Goal: Check status: Check status

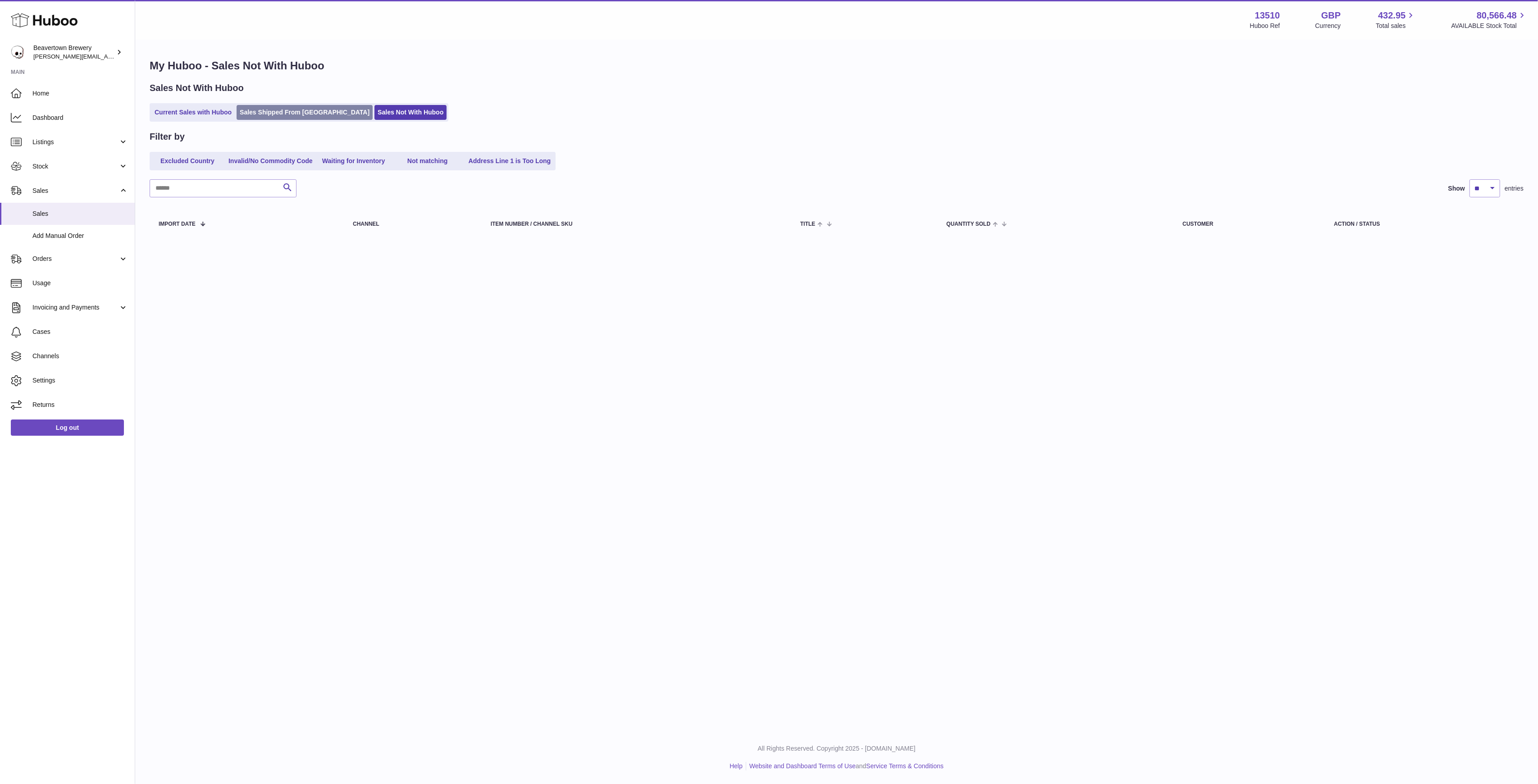
click at [305, 113] on link "Sales Shipped From [GEOGRAPHIC_DATA]" at bounding box center [304, 113] width 136 height 15
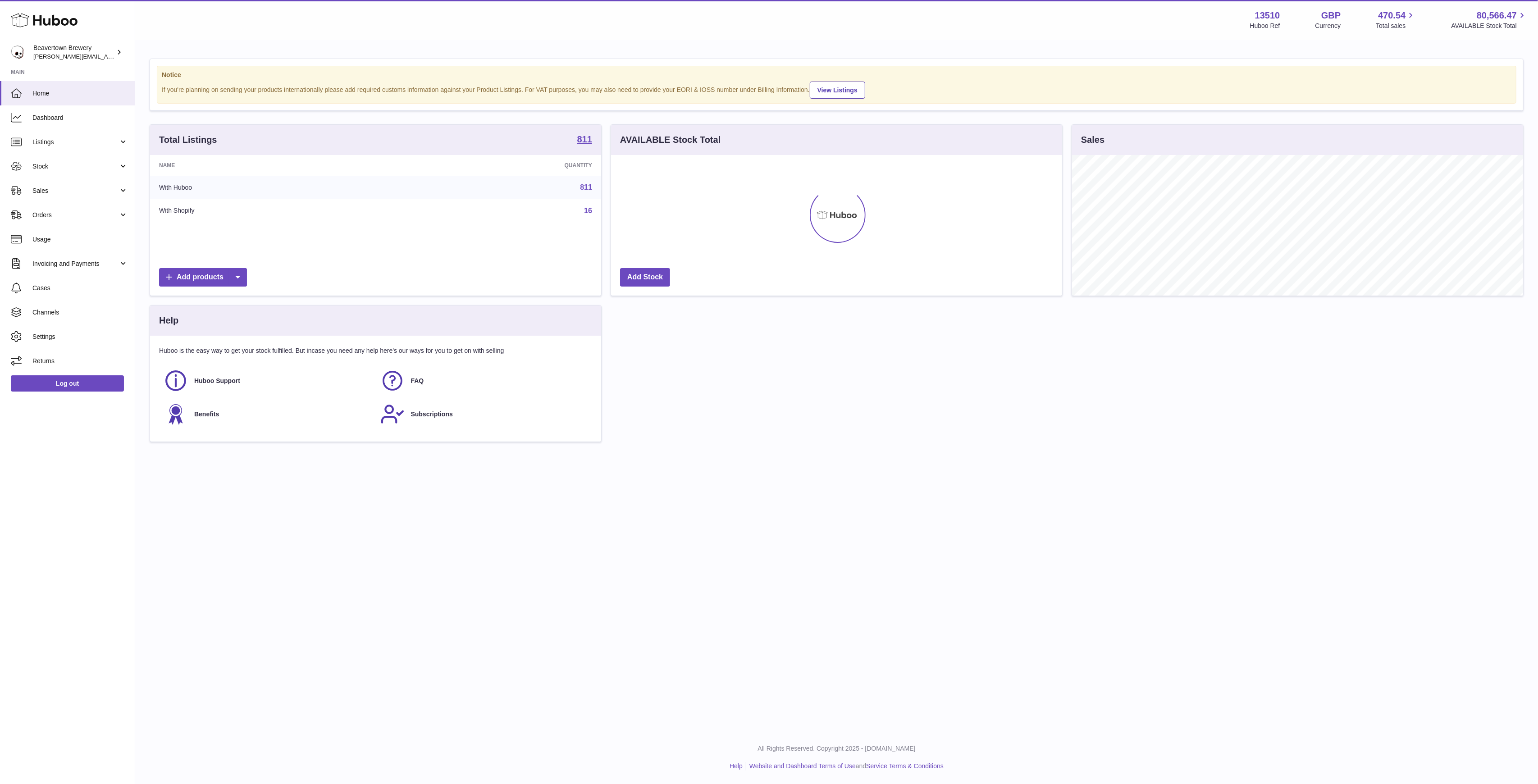
scroll to position [140, 451]
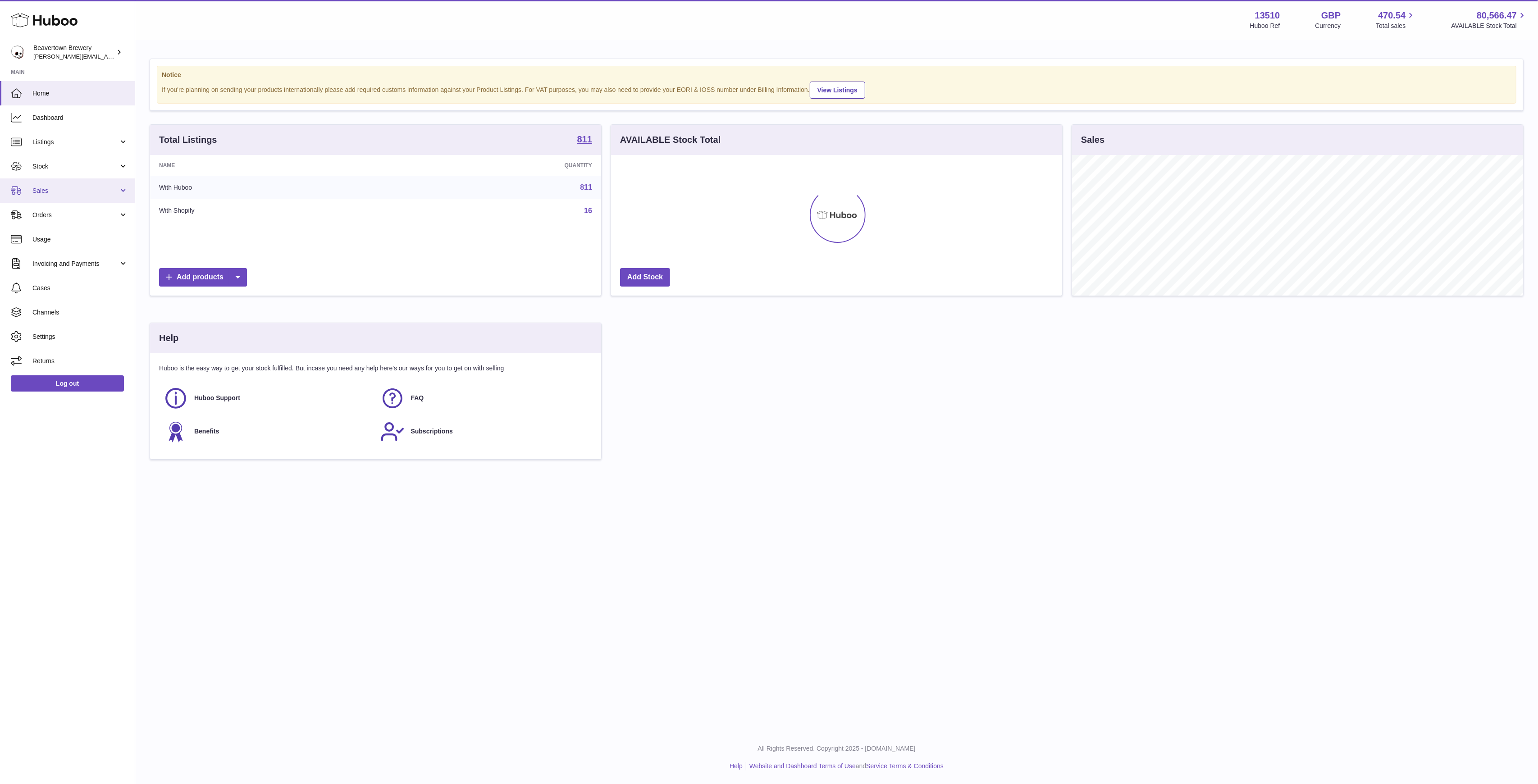
click at [74, 183] on link "Sales" at bounding box center [67, 191] width 135 height 24
click at [87, 212] on span "Sales" at bounding box center [80, 213] width 96 height 8
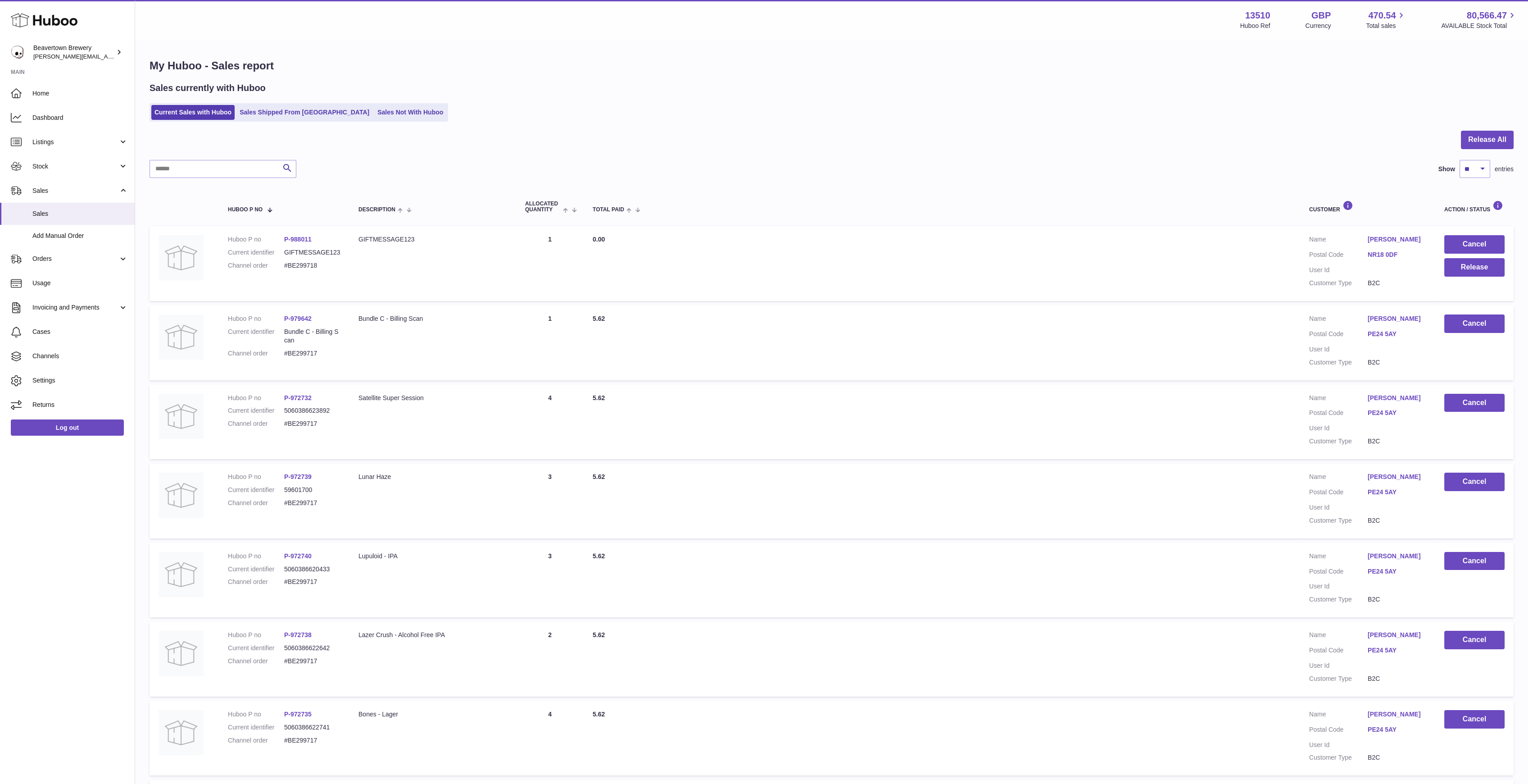
click at [350, 123] on div "My Huboo - Sales report Sales currently with Huboo Current Sales with Huboo Sal…" at bounding box center [831, 550] width 1393 height 1017
click at [351, 120] on ul "Current Sales with Huboo Sales Shipped From Huboo Sales Not With Huboo" at bounding box center [299, 113] width 299 height 19
click at [374, 117] on link "Sales Not With Huboo" at bounding box center [409, 113] width 72 height 15
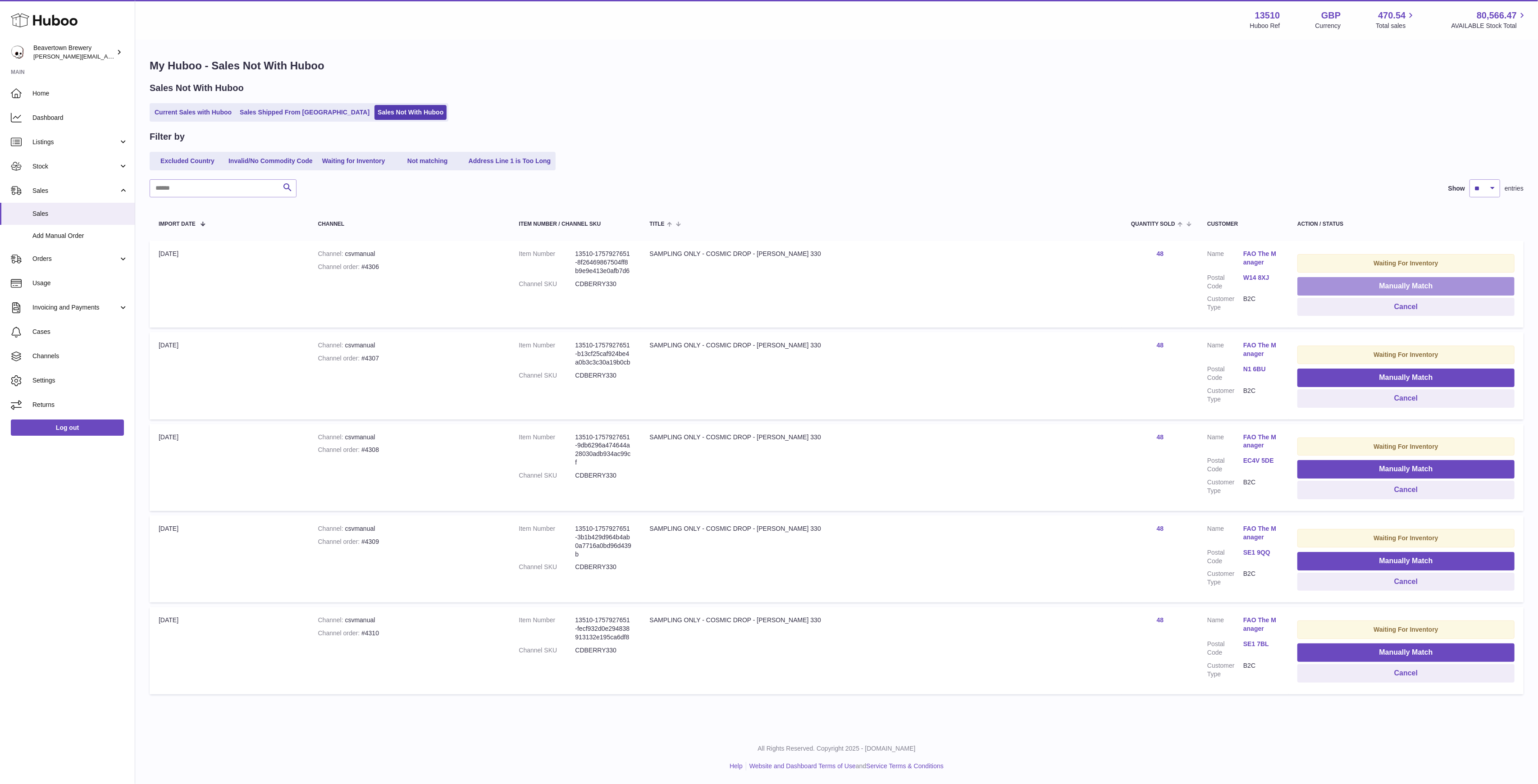
click at [1310, 278] on button "Manually Match" at bounding box center [1405, 286] width 217 height 19
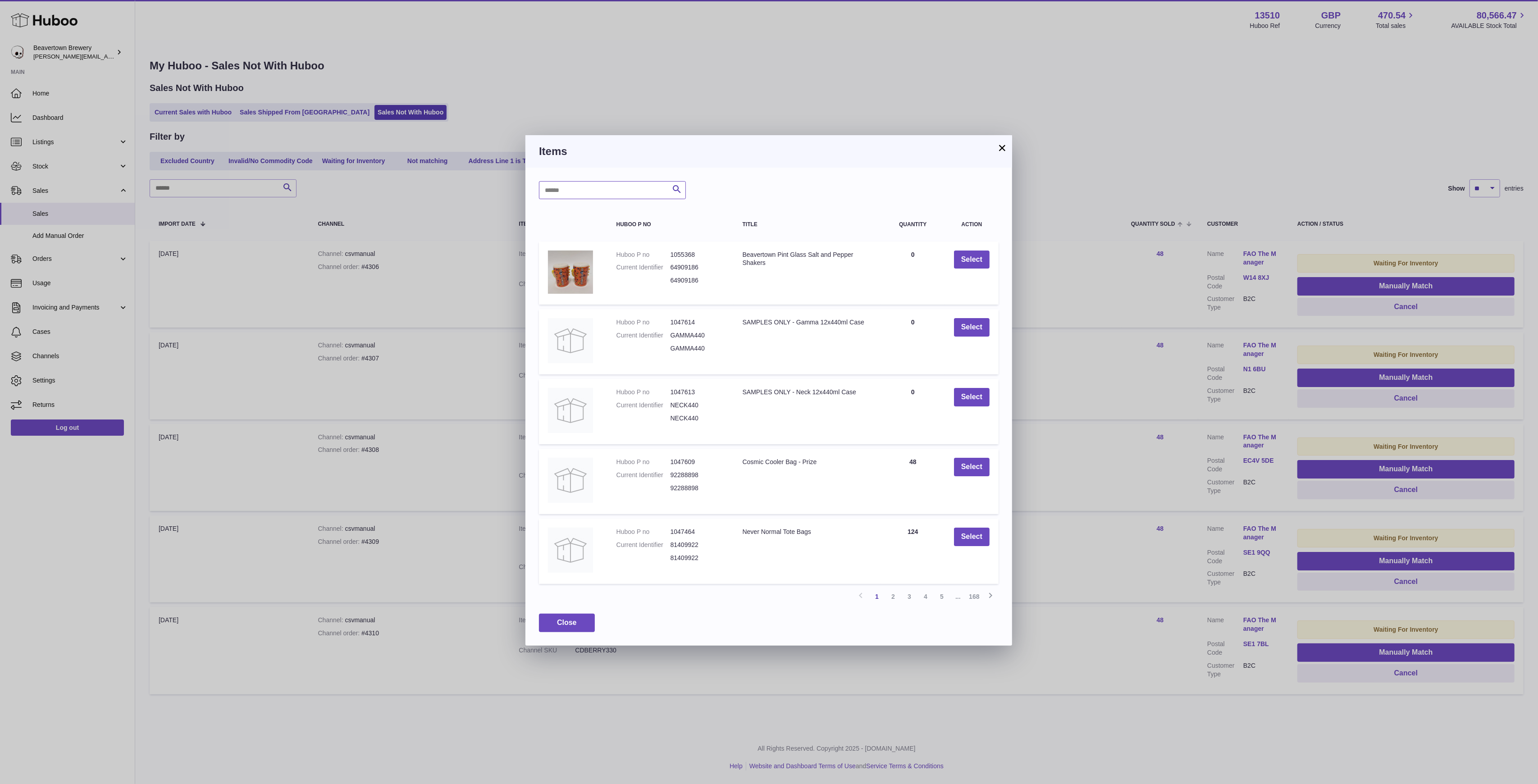
click at [627, 190] on input "text" at bounding box center [612, 190] width 147 height 18
type input "*****"
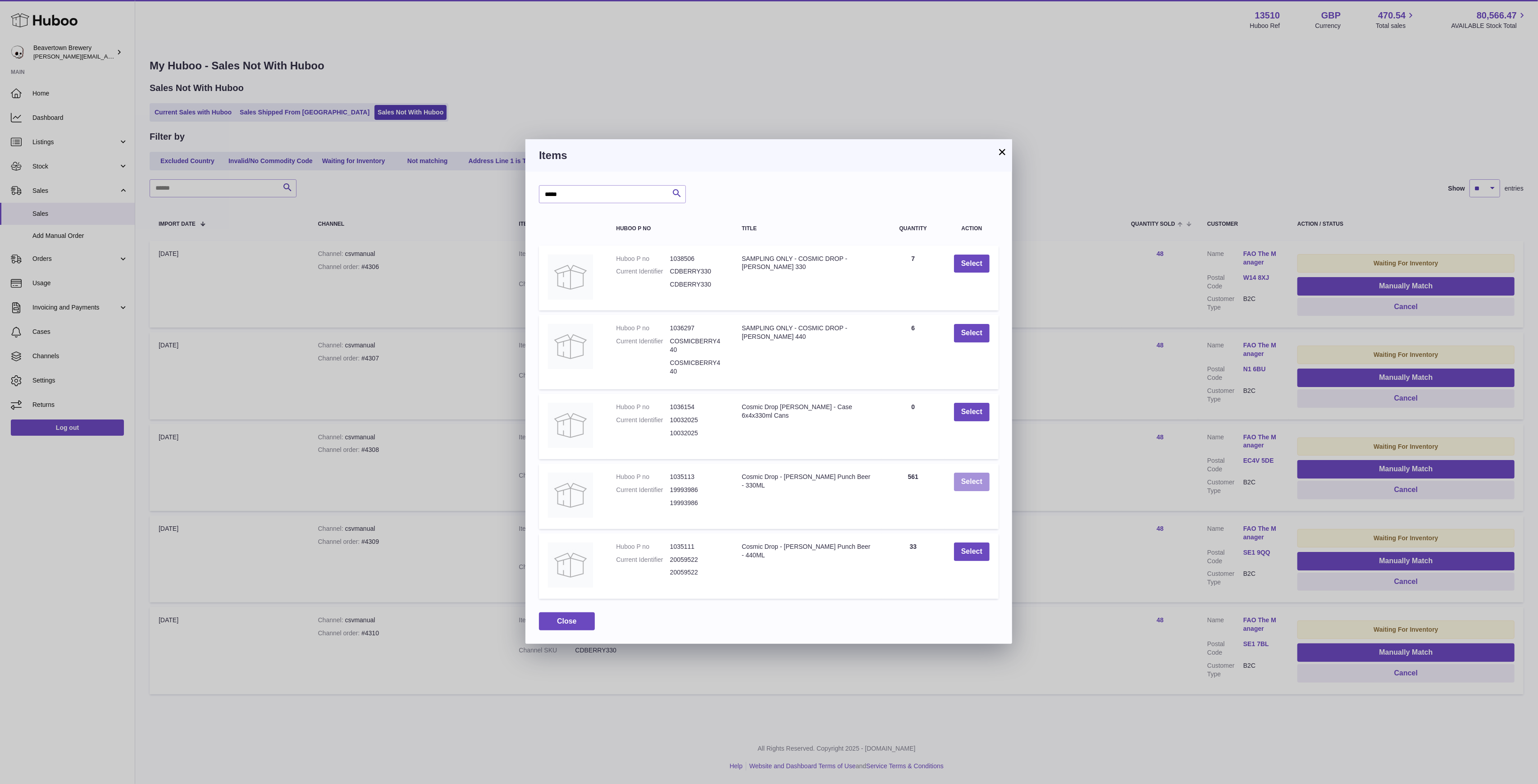
click at [972, 475] on button "Select" at bounding box center [971, 482] width 35 height 19
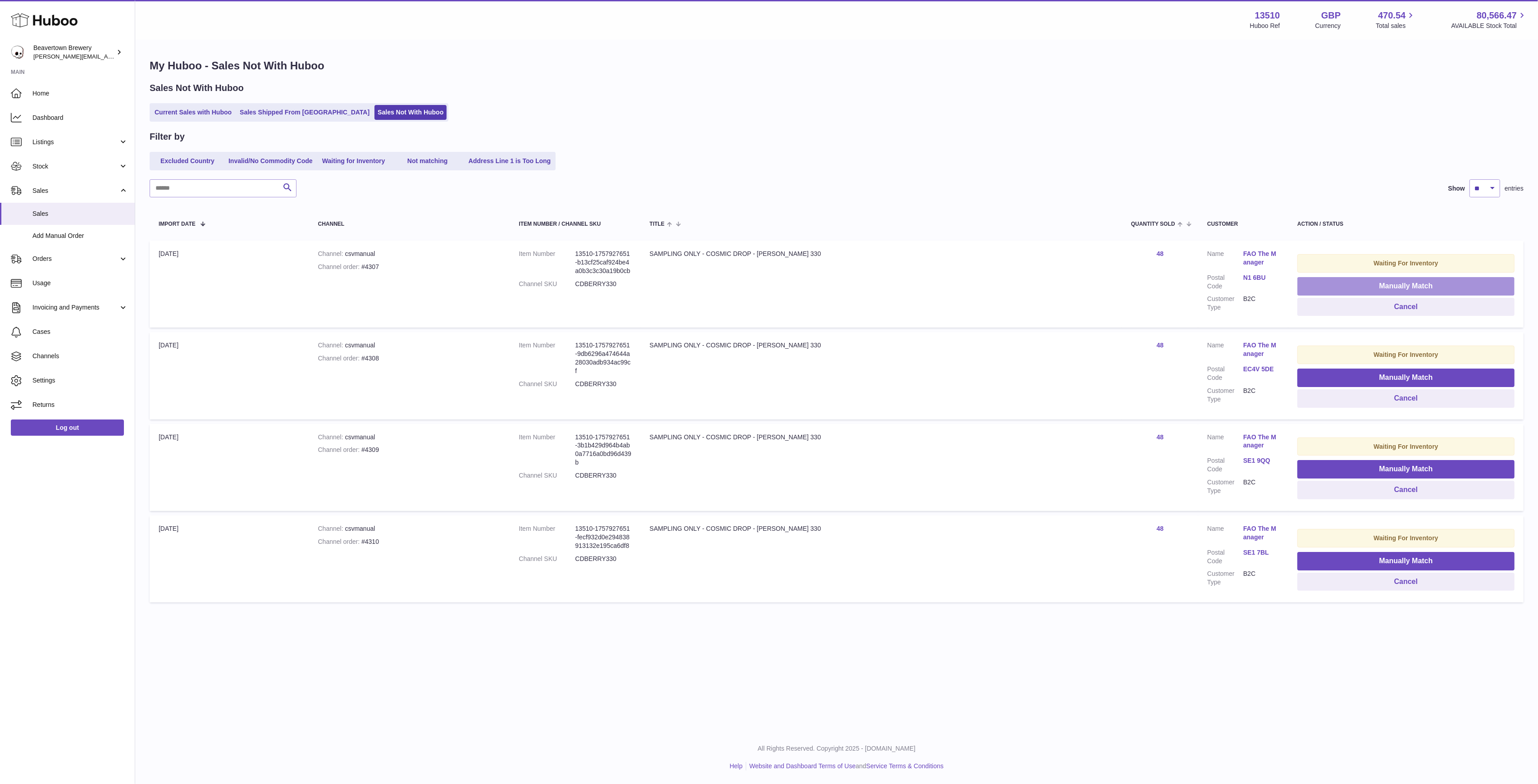
click at [1308, 287] on button "Manually Match" at bounding box center [1405, 286] width 217 height 19
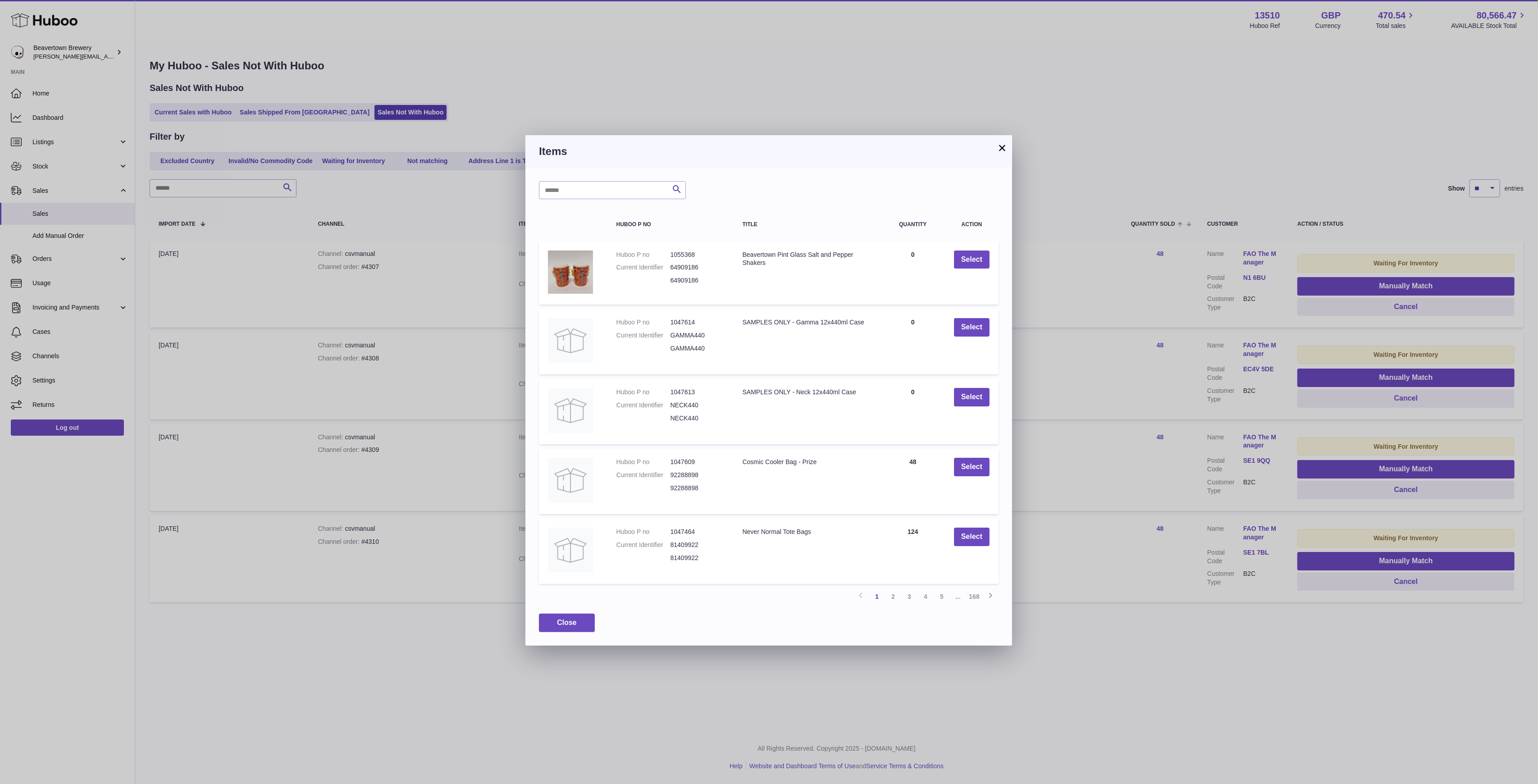
click at [599, 202] on div "Search Huboo P no Title Quantity Action Huboo P no 1055368 Current Identifier 6…" at bounding box center [769, 405] width 487 height 477
click at [595, 198] on input "text" at bounding box center [612, 190] width 147 height 18
type input "*****"
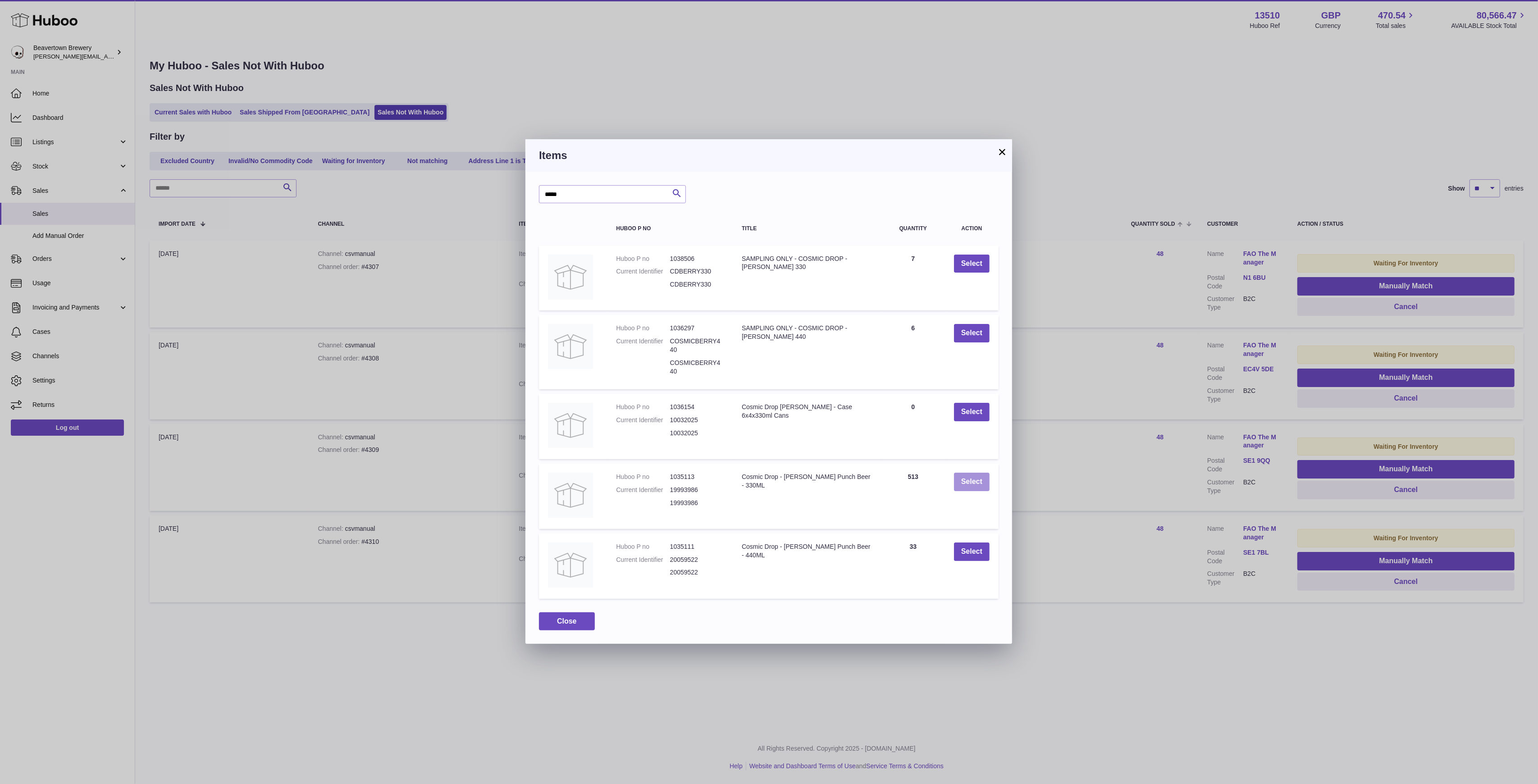
click at [976, 476] on button "Select" at bounding box center [971, 482] width 35 height 19
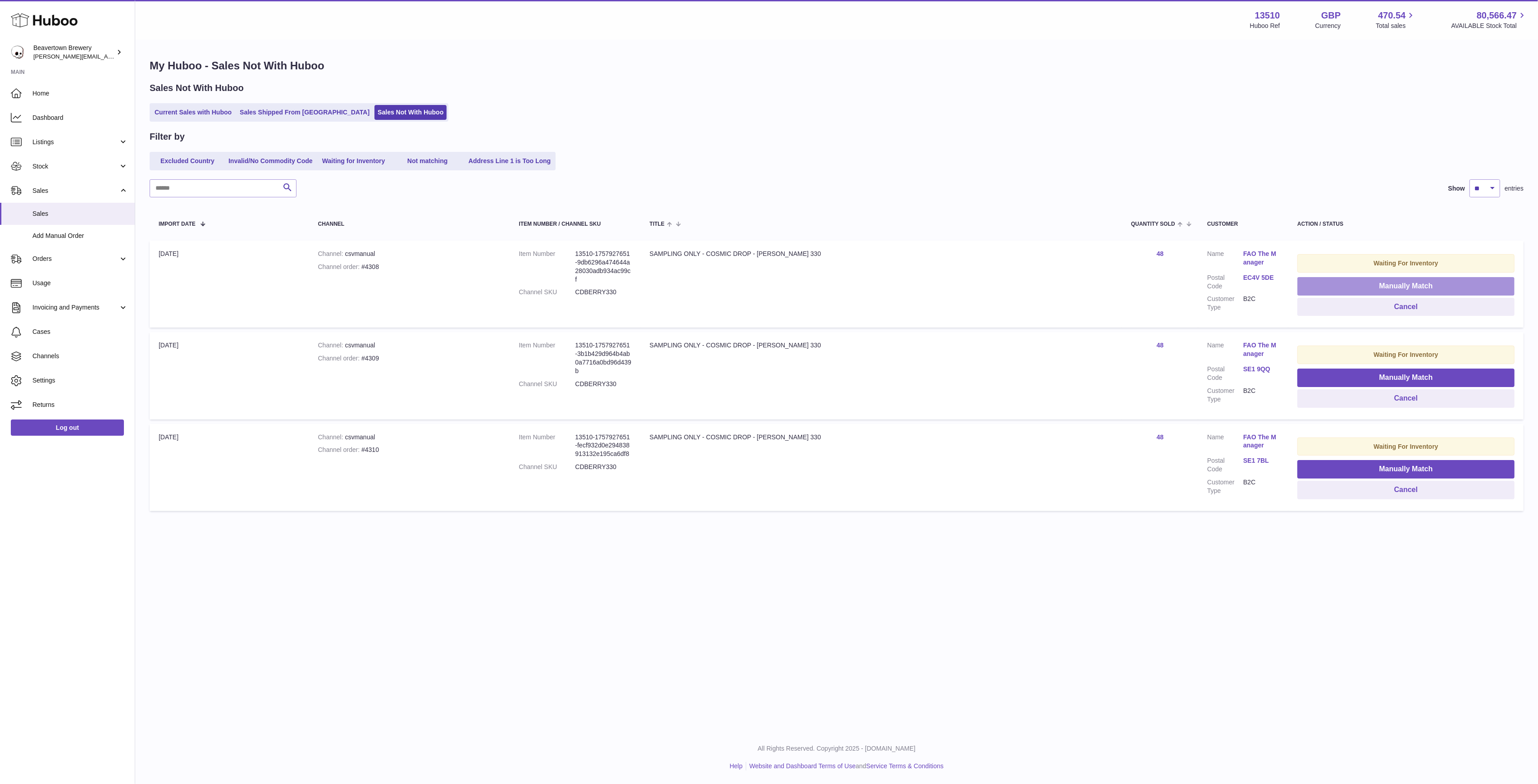
click at [1301, 283] on button "Manually Match" at bounding box center [1405, 286] width 217 height 19
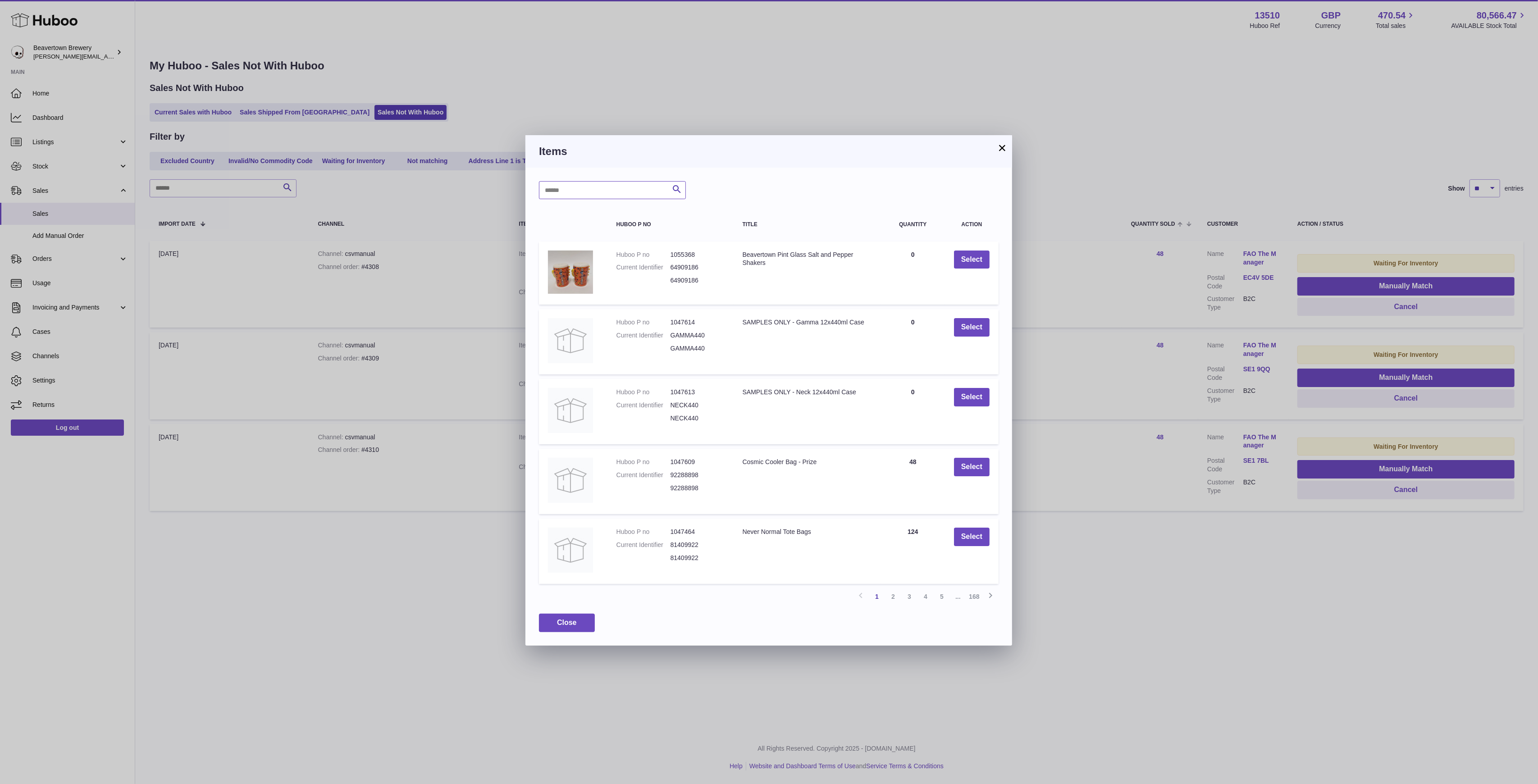
click at [601, 198] on input "text" at bounding box center [612, 190] width 147 height 18
type input "*****"
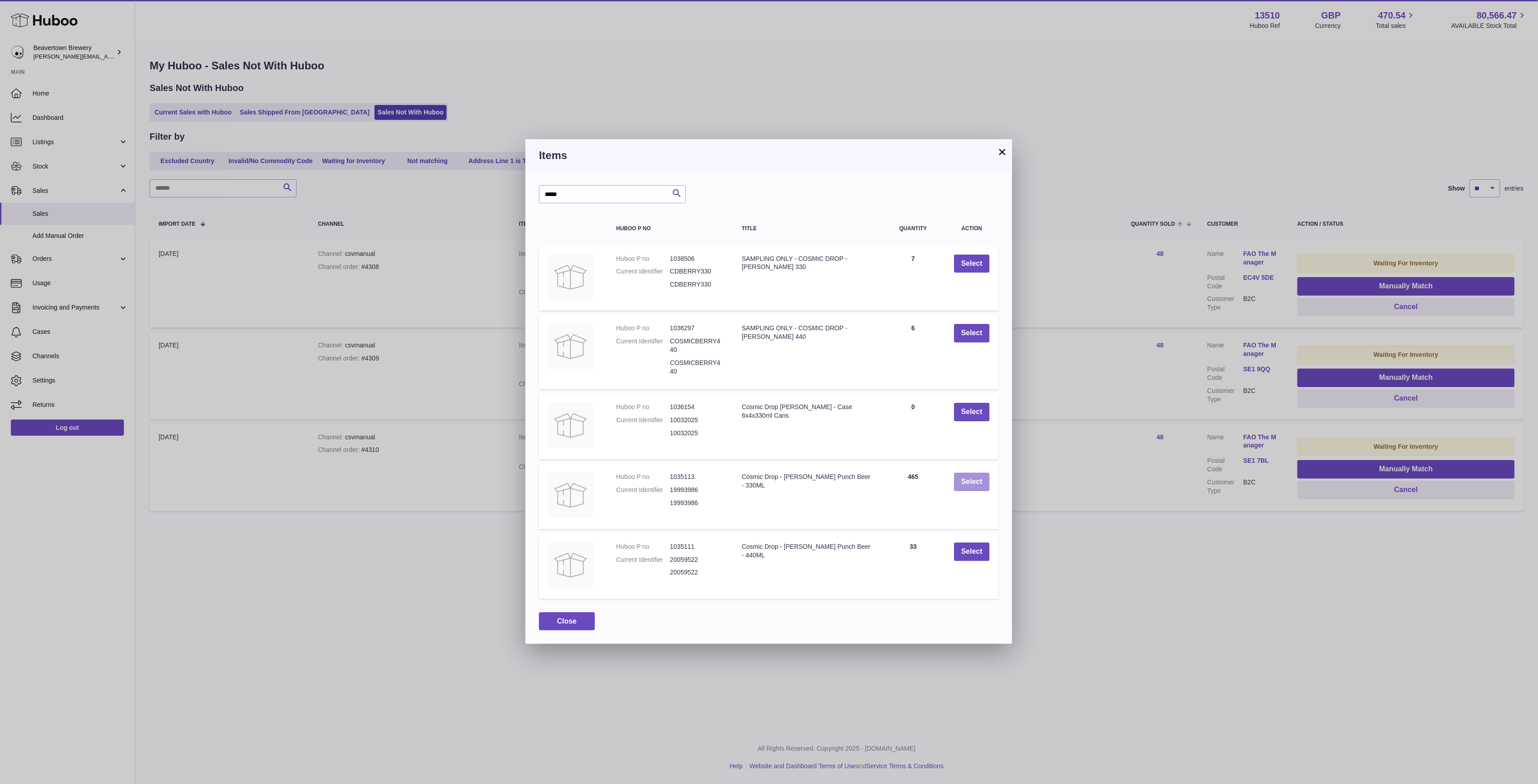
click at [963, 484] on button "Select" at bounding box center [971, 482] width 35 height 19
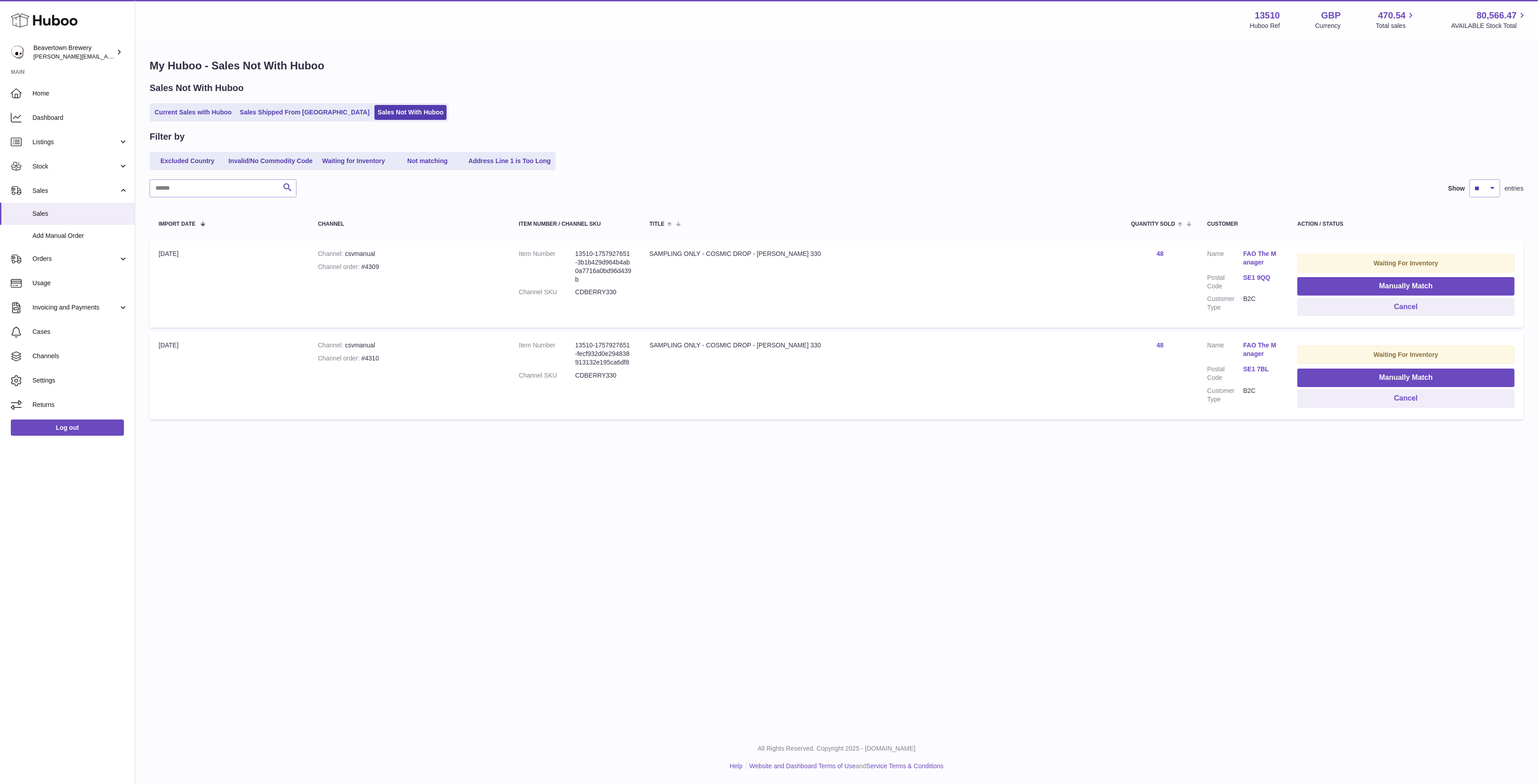
click at [1344, 272] on td "Waiting For Inventory Manually Match Cancel" at bounding box center [1406, 284] width 235 height 86
click at [1344, 282] on button "Manually Match" at bounding box center [1405, 286] width 217 height 19
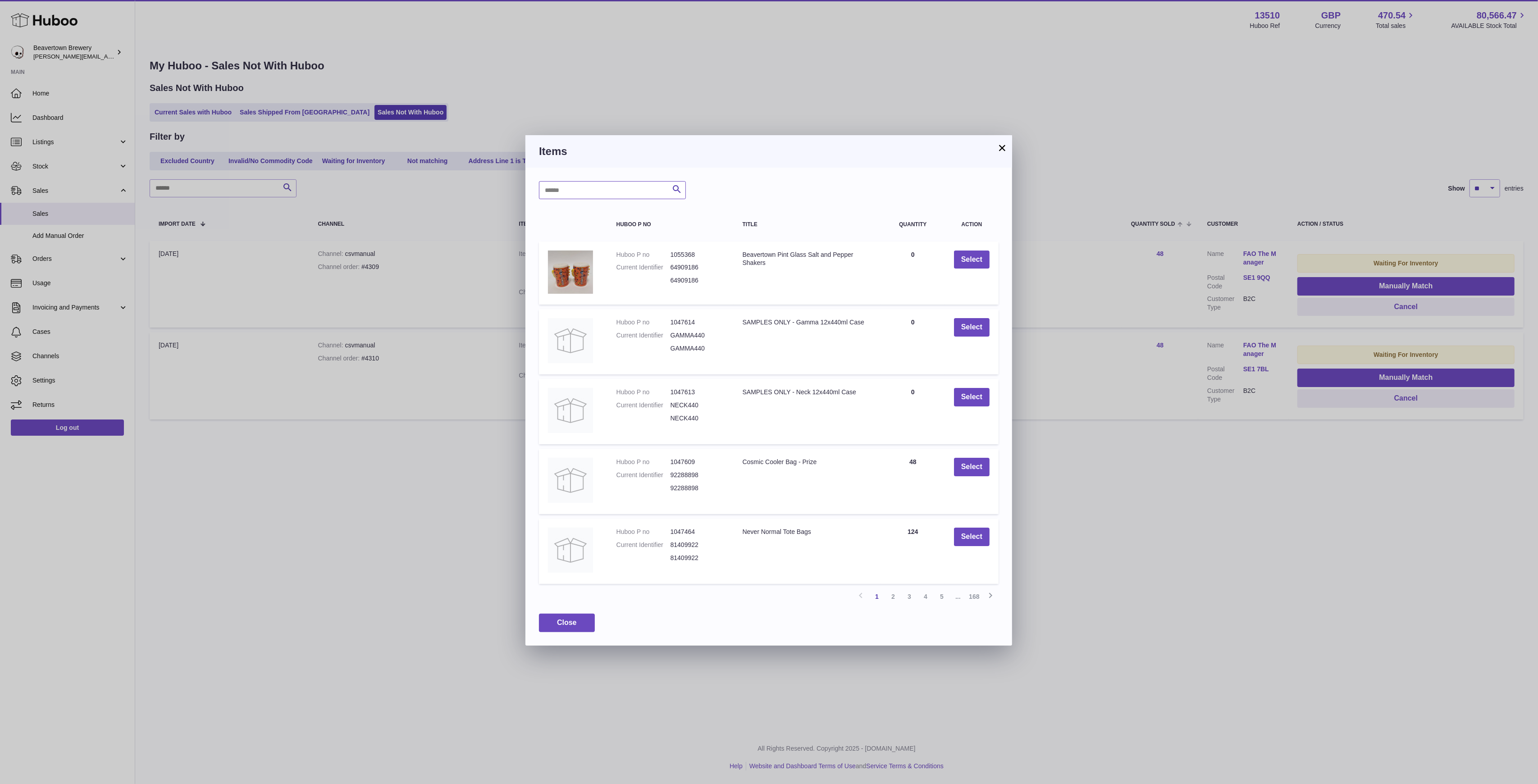
click at [609, 187] on input "text" at bounding box center [612, 190] width 147 height 18
type input "*****"
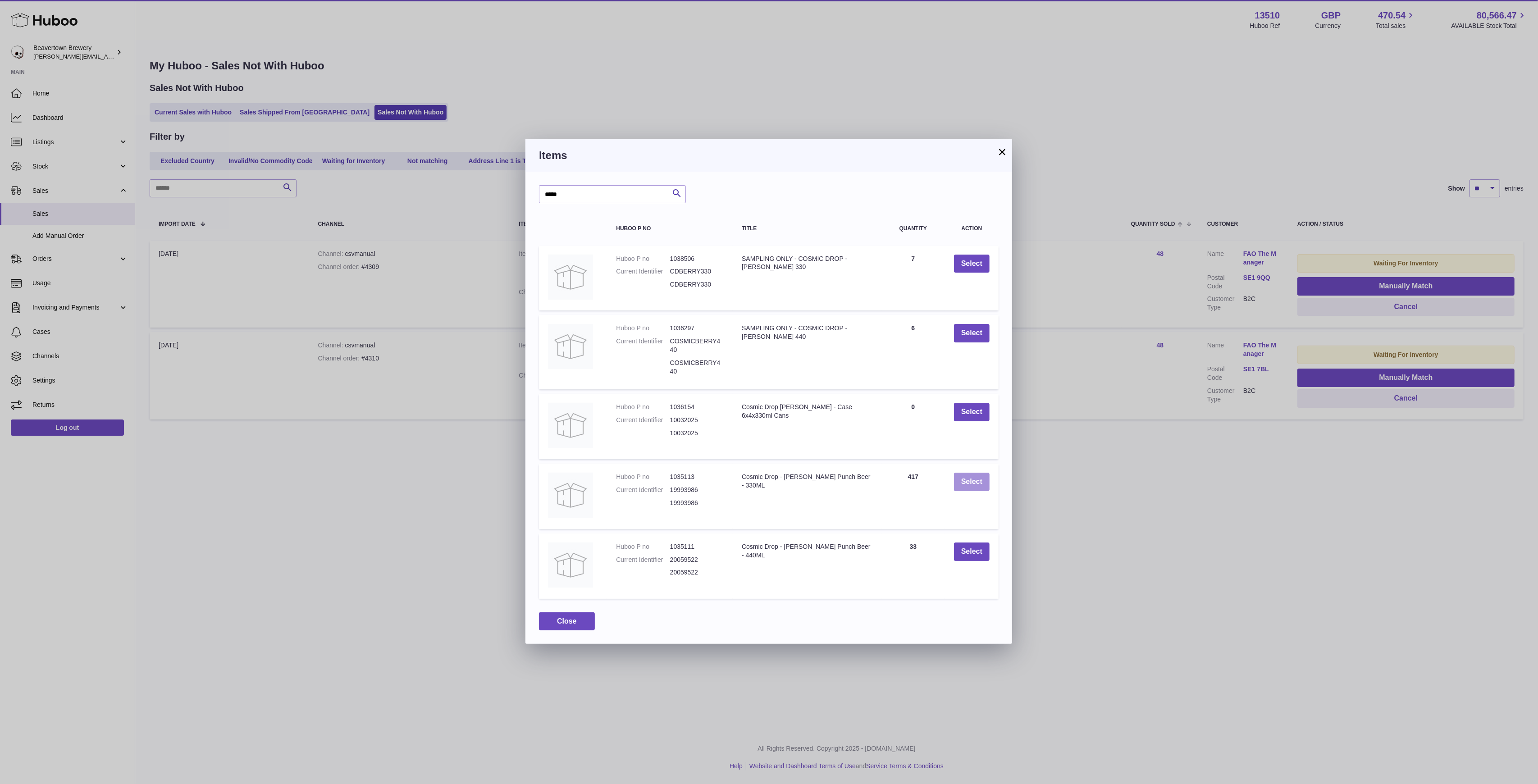
click at [969, 479] on button "Select" at bounding box center [971, 482] width 35 height 19
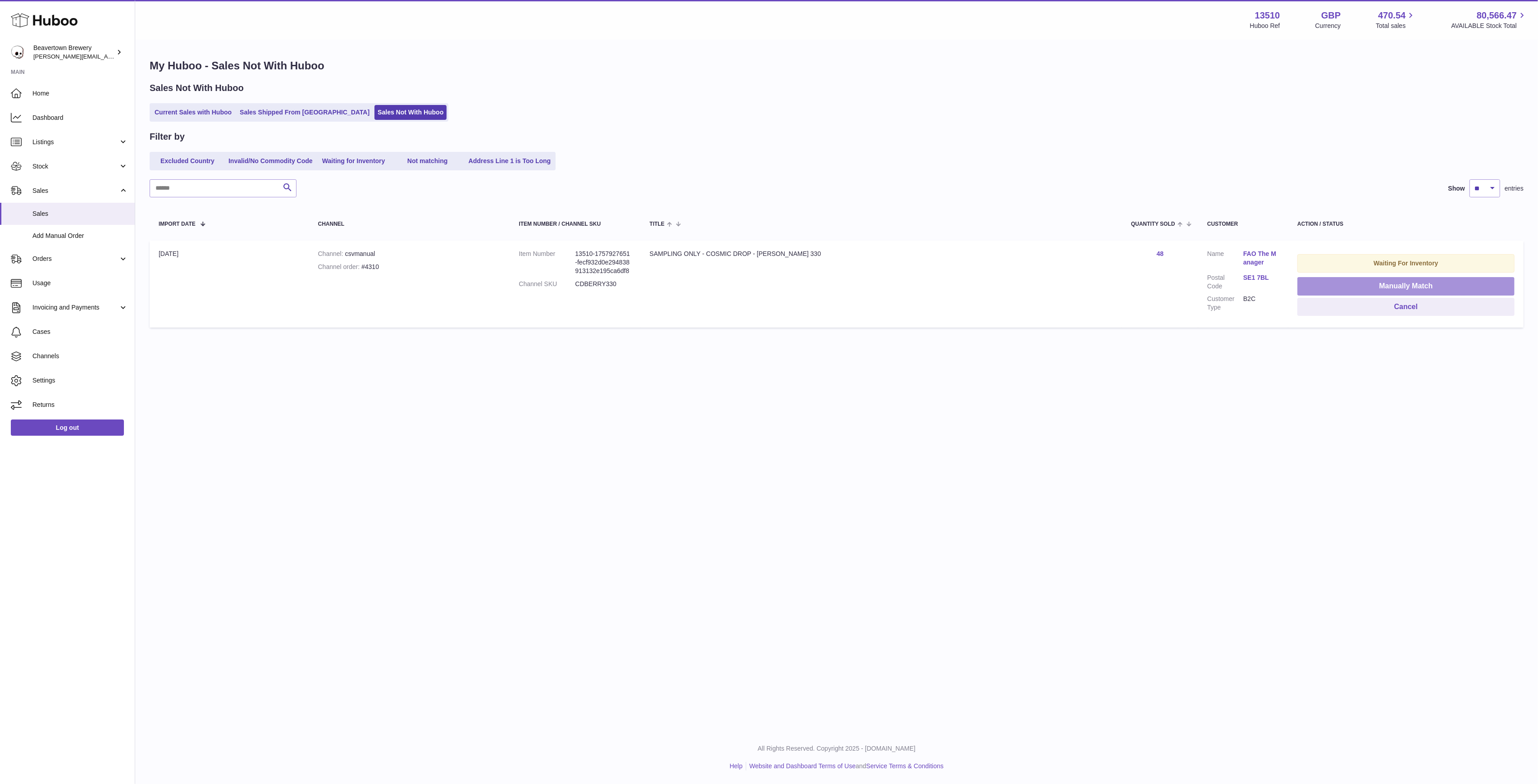
click at [1315, 286] on button "Manually Match" at bounding box center [1405, 286] width 217 height 19
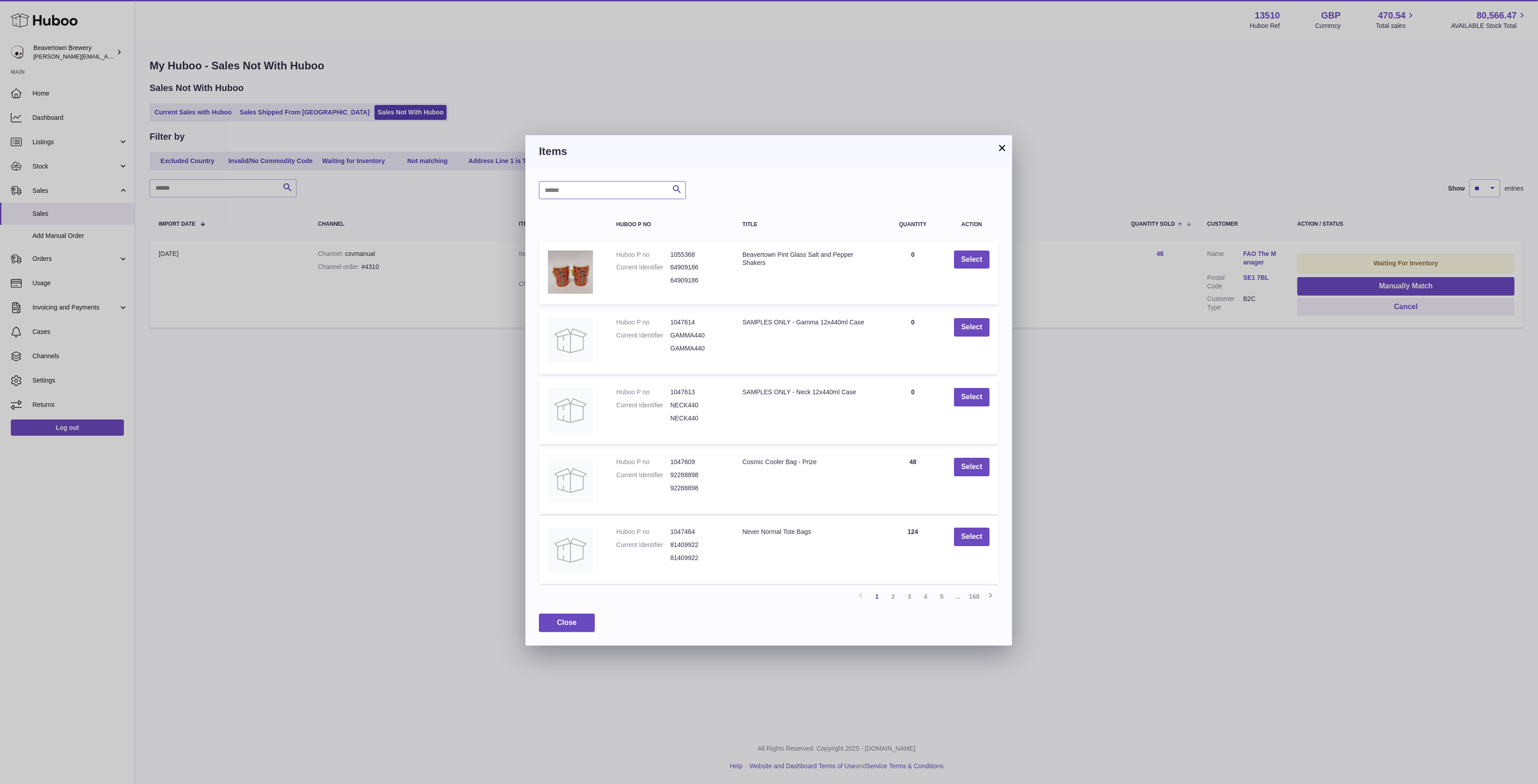
click at [577, 196] on input "text" at bounding box center [612, 190] width 147 height 18
type input "*****"
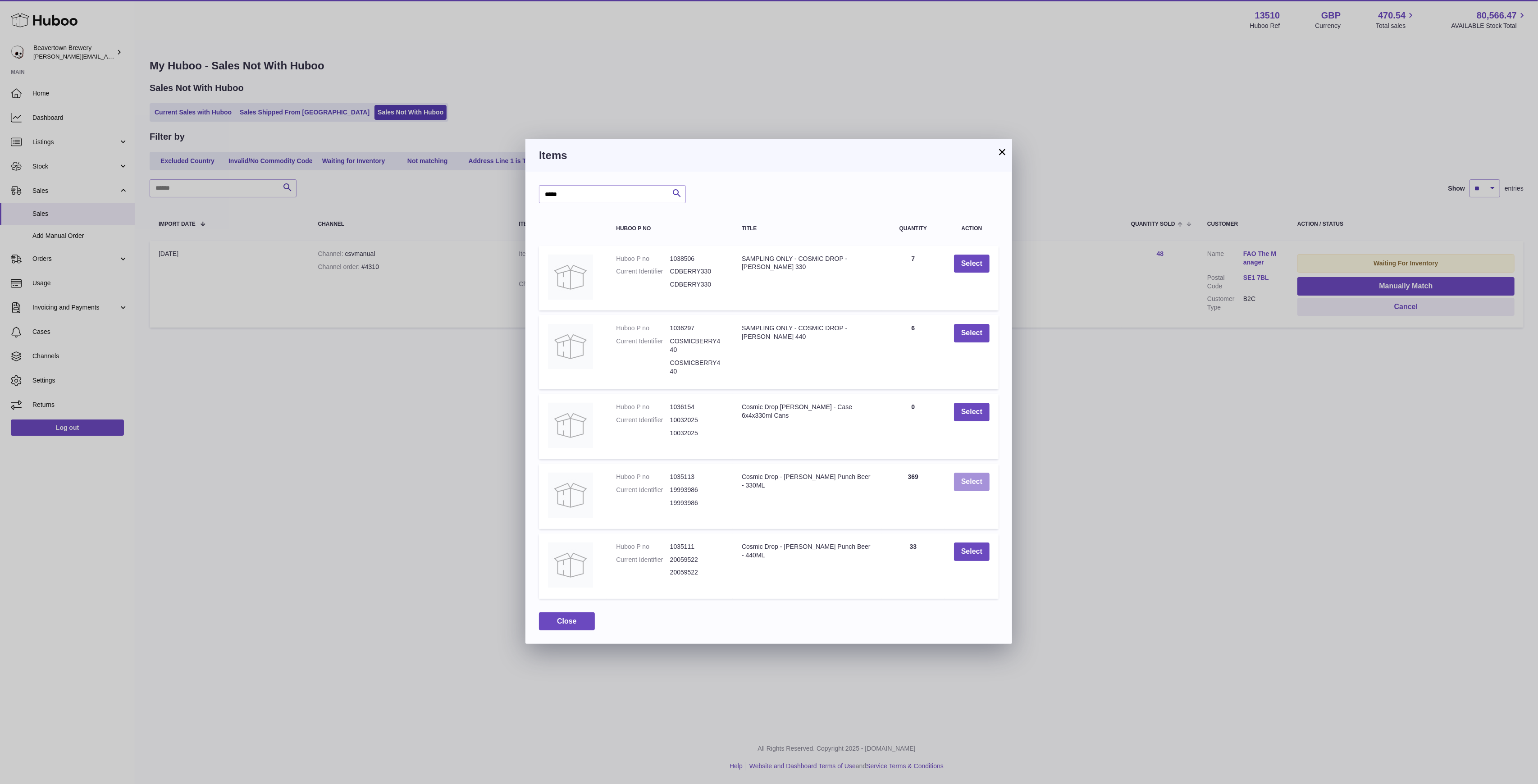
click at [971, 483] on button "Select" at bounding box center [971, 482] width 35 height 19
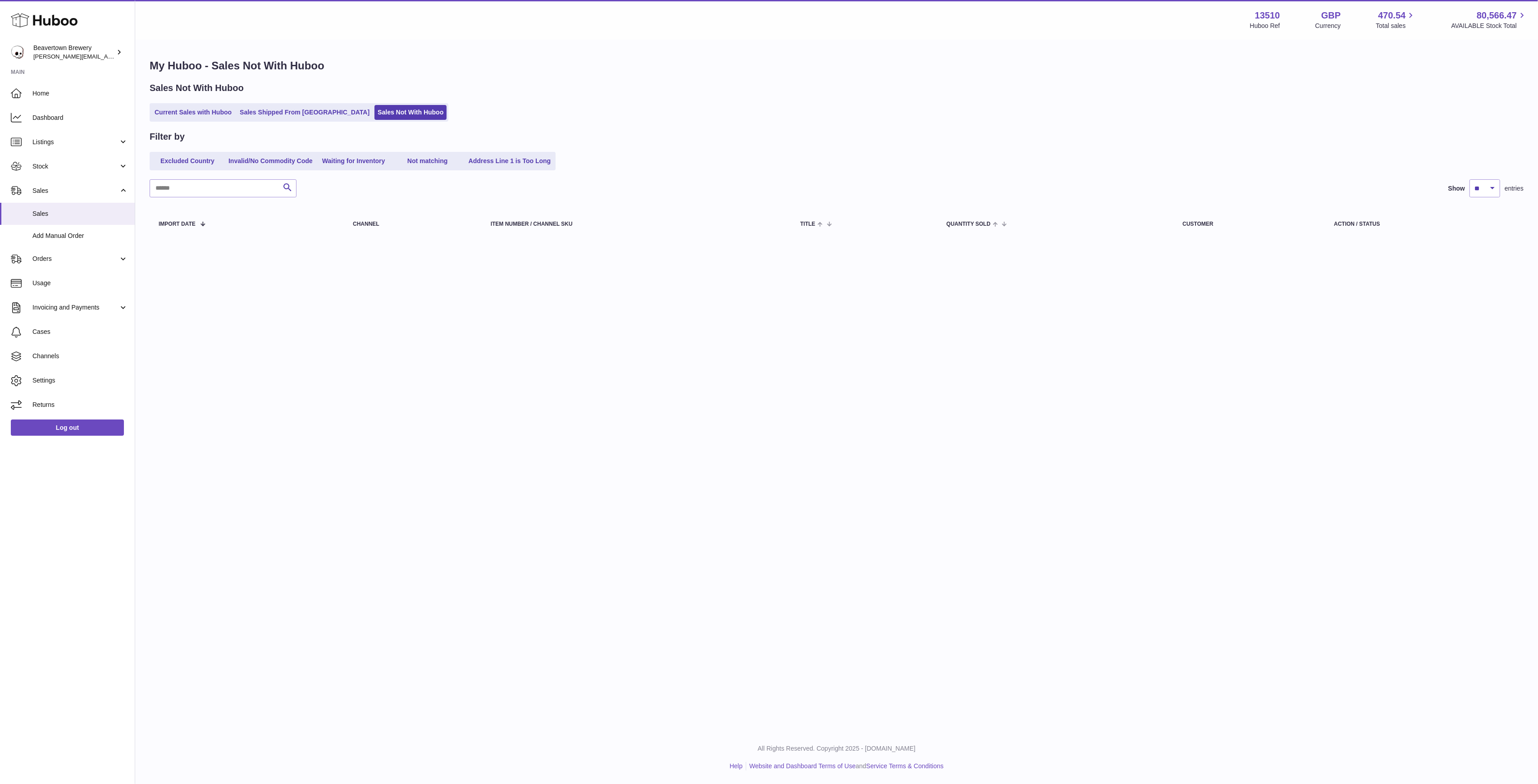
click at [259, 120] on ul "Current Sales with Huboo Sales Shipped From Huboo Sales Not With Huboo" at bounding box center [299, 113] width 299 height 19
click at [264, 113] on link "Sales Shipped From [GEOGRAPHIC_DATA]" at bounding box center [304, 113] width 136 height 15
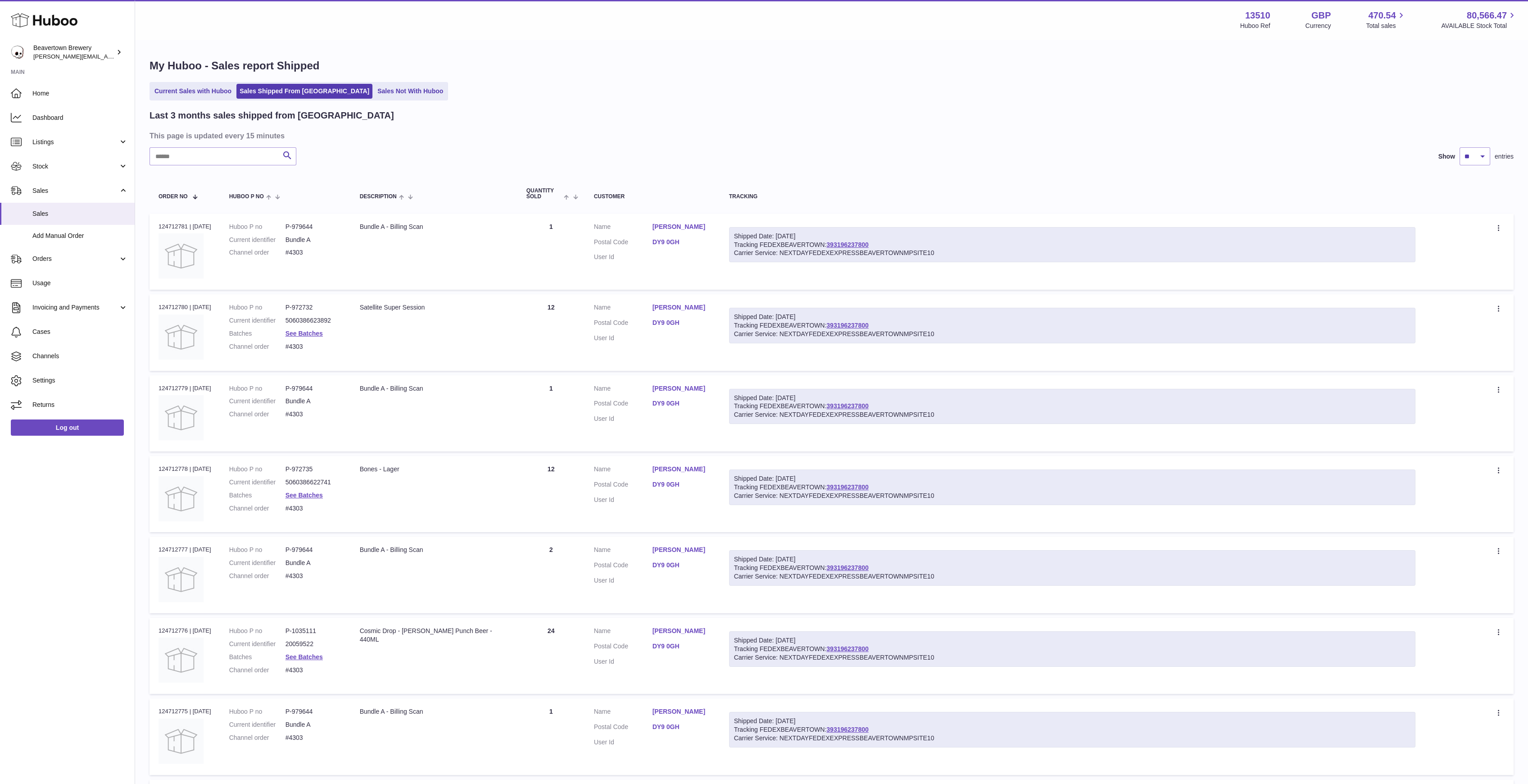
click at [302, 249] on dd "#4303" at bounding box center [313, 252] width 57 height 8
click at [302, 248] on dd "#4303" at bounding box center [313, 252] width 57 height 8
copy tr "#4303 Description"
drag, startPoint x: 229, startPoint y: 161, endPoint x: 45, endPoint y: 141, distance: 185.1
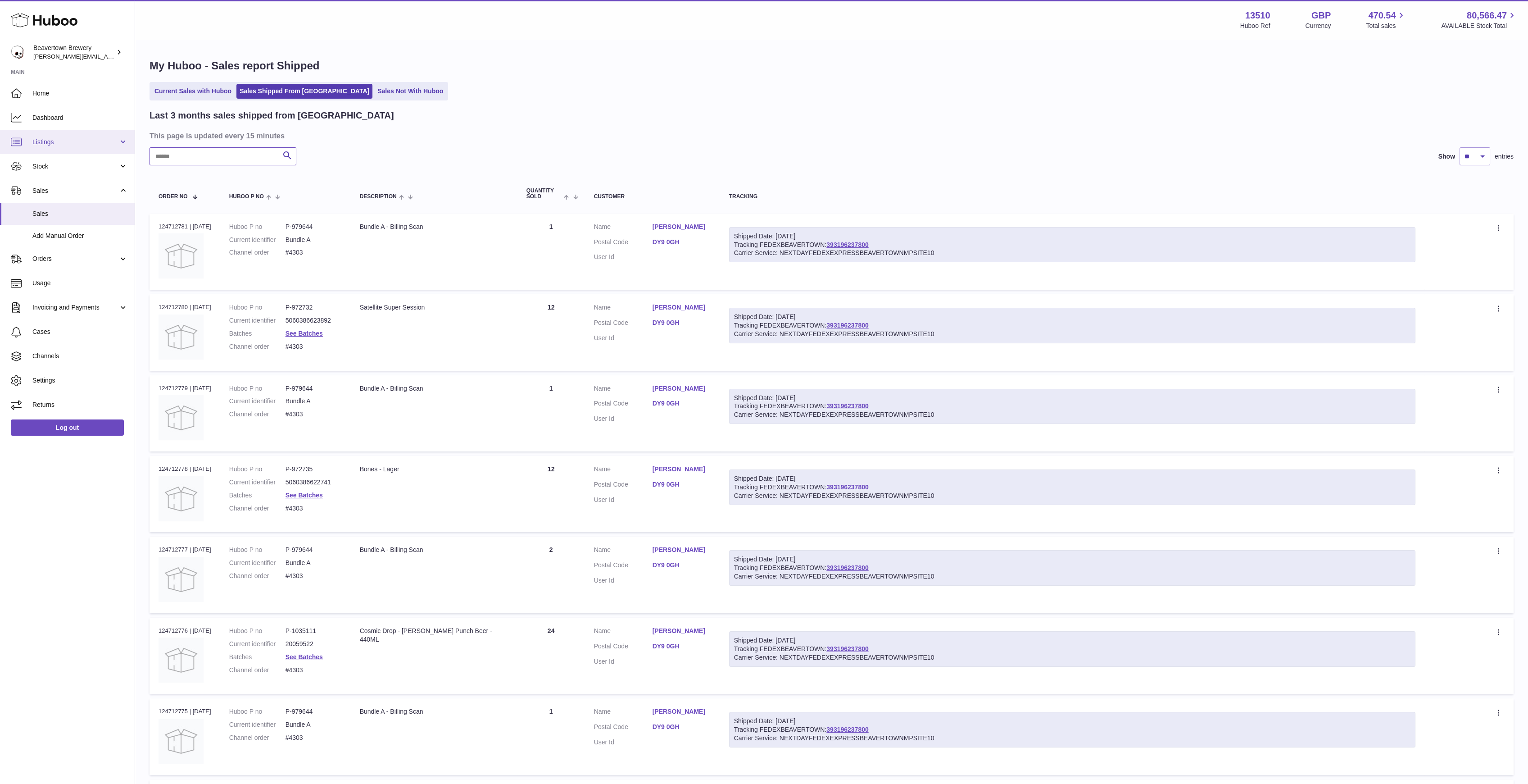
click at [47, 143] on div "Huboo Beavertown Brewery Matthew.McCormack@beavertownbrewery.co.uk Main Home Da…" at bounding box center [764, 558] width 1528 height 1116
paste input "*****"
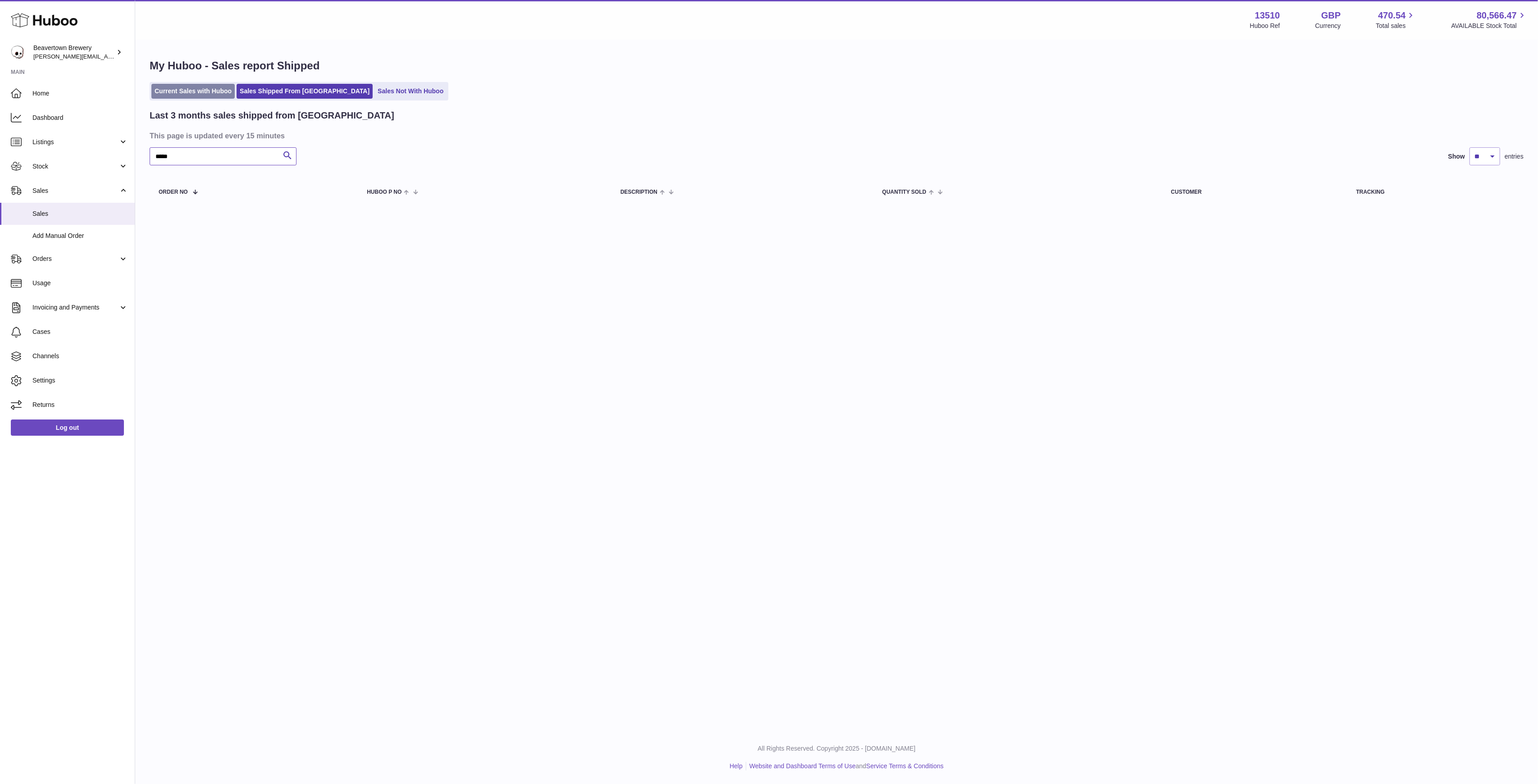
type input "*****"
click at [234, 90] on link "Current Sales with Huboo" at bounding box center [194, 91] width 84 height 15
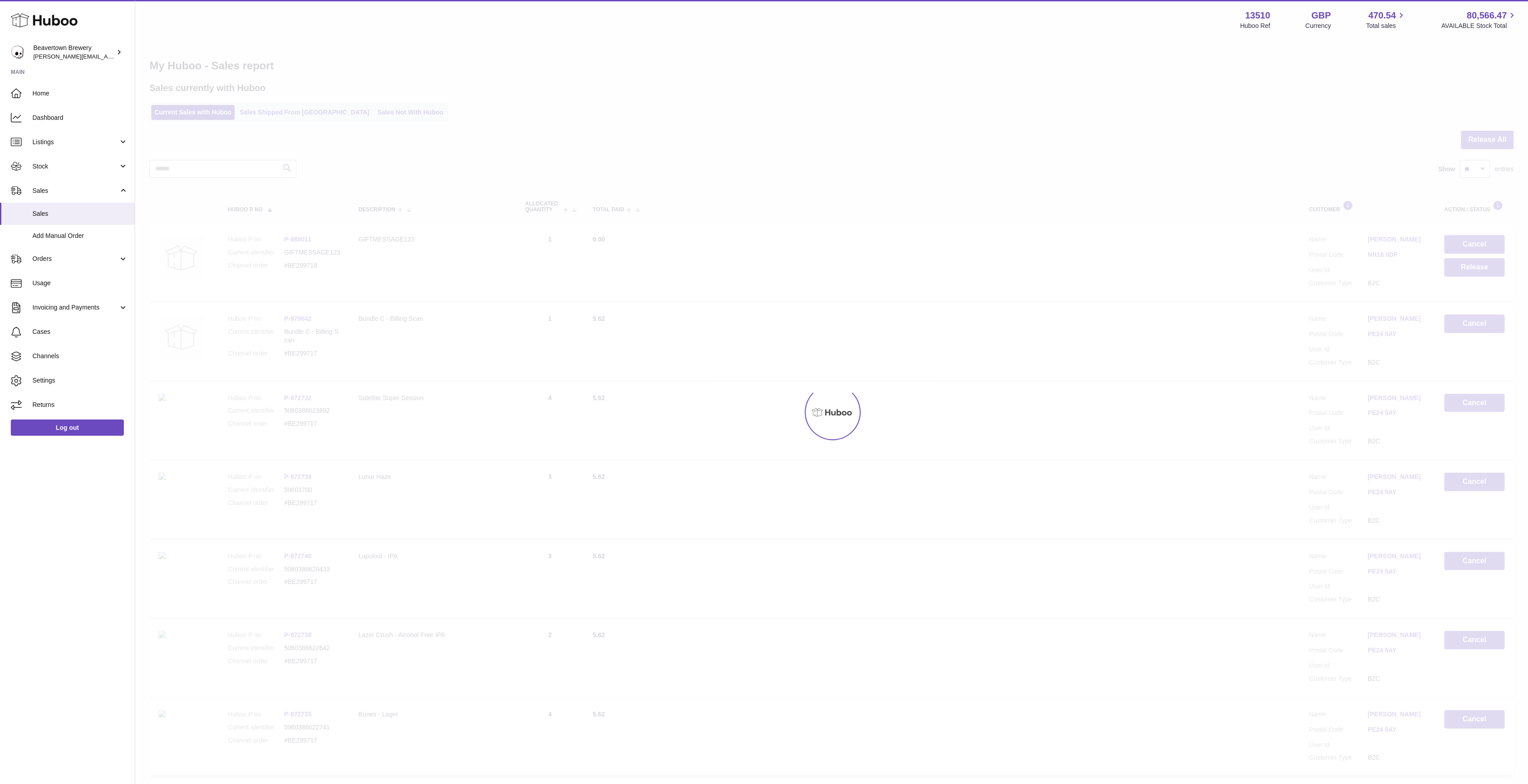
click at [286, 101] on div "Sales currently with Huboo Current Sales with Huboo Sales Shipped From [GEOGRAP…" at bounding box center [831, 101] width 1364 height 40
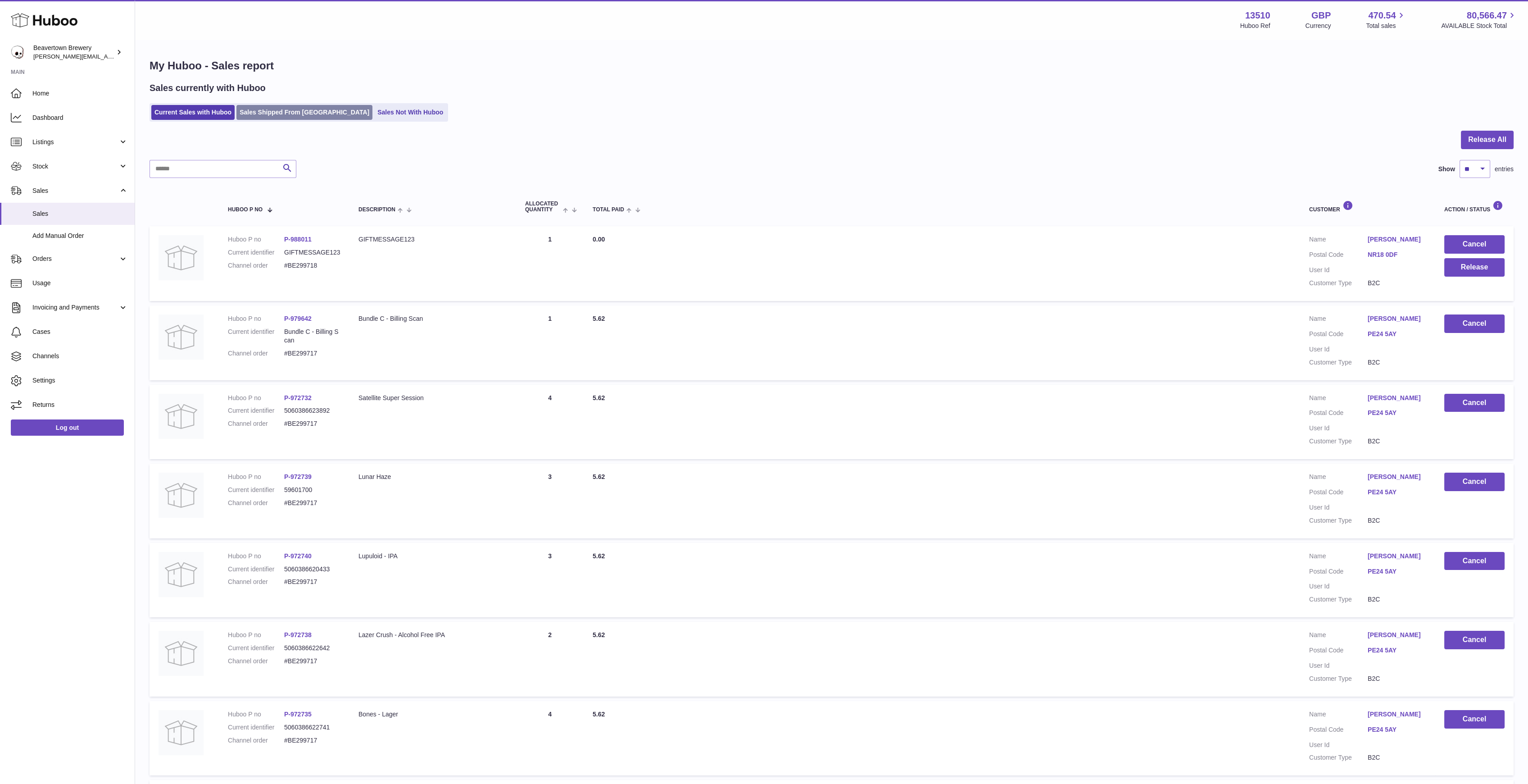
click at [286, 105] on link "Sales Shipped From [GEOGRAPHIC_DATA]" at bounding box center [304, 113] width 136 height 15
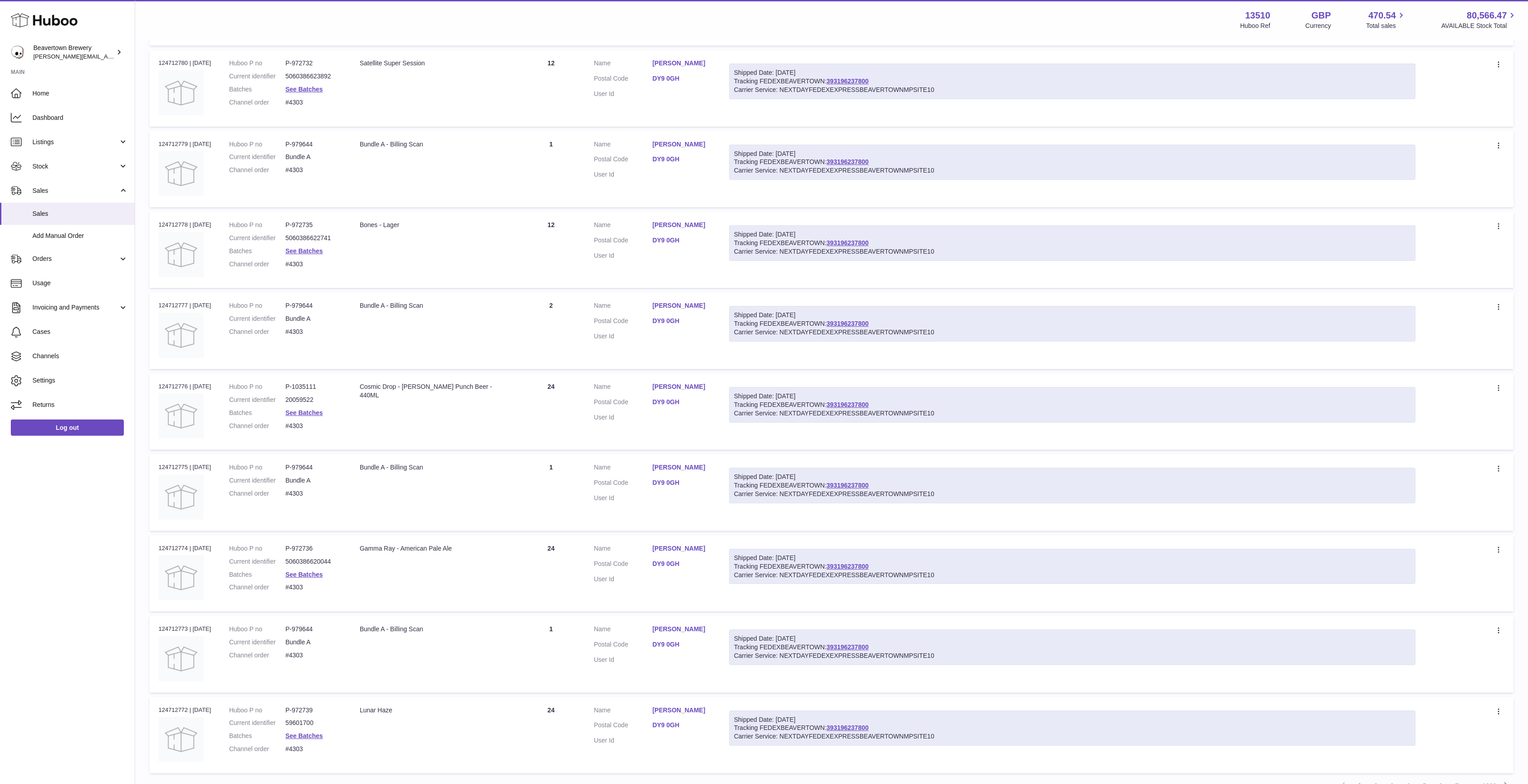
scroll to position [329, 0]
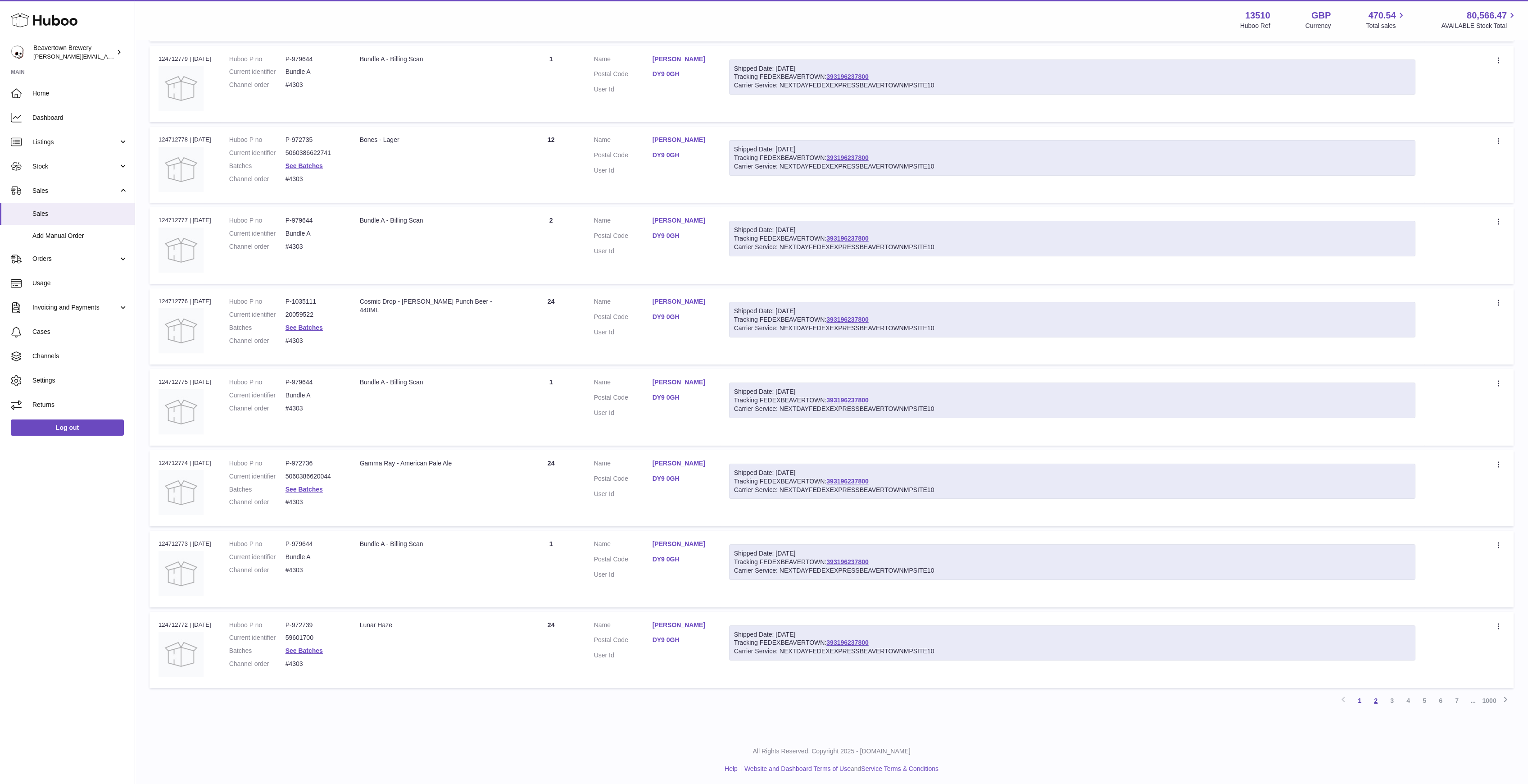
click at [1375, 692] on link "2" at bounding box center [1375, 699] width 16 height 16
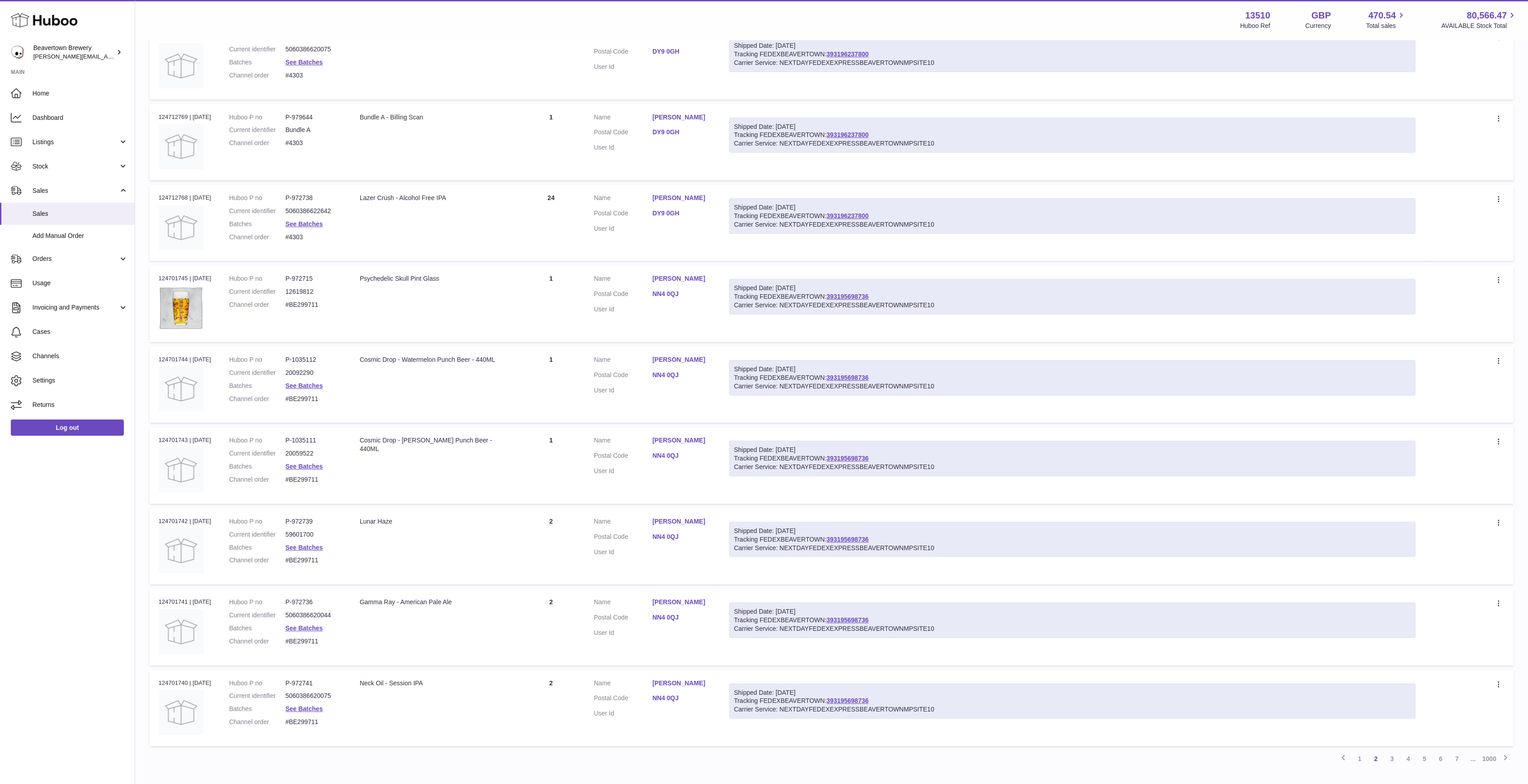
scroll to position [329, 0]
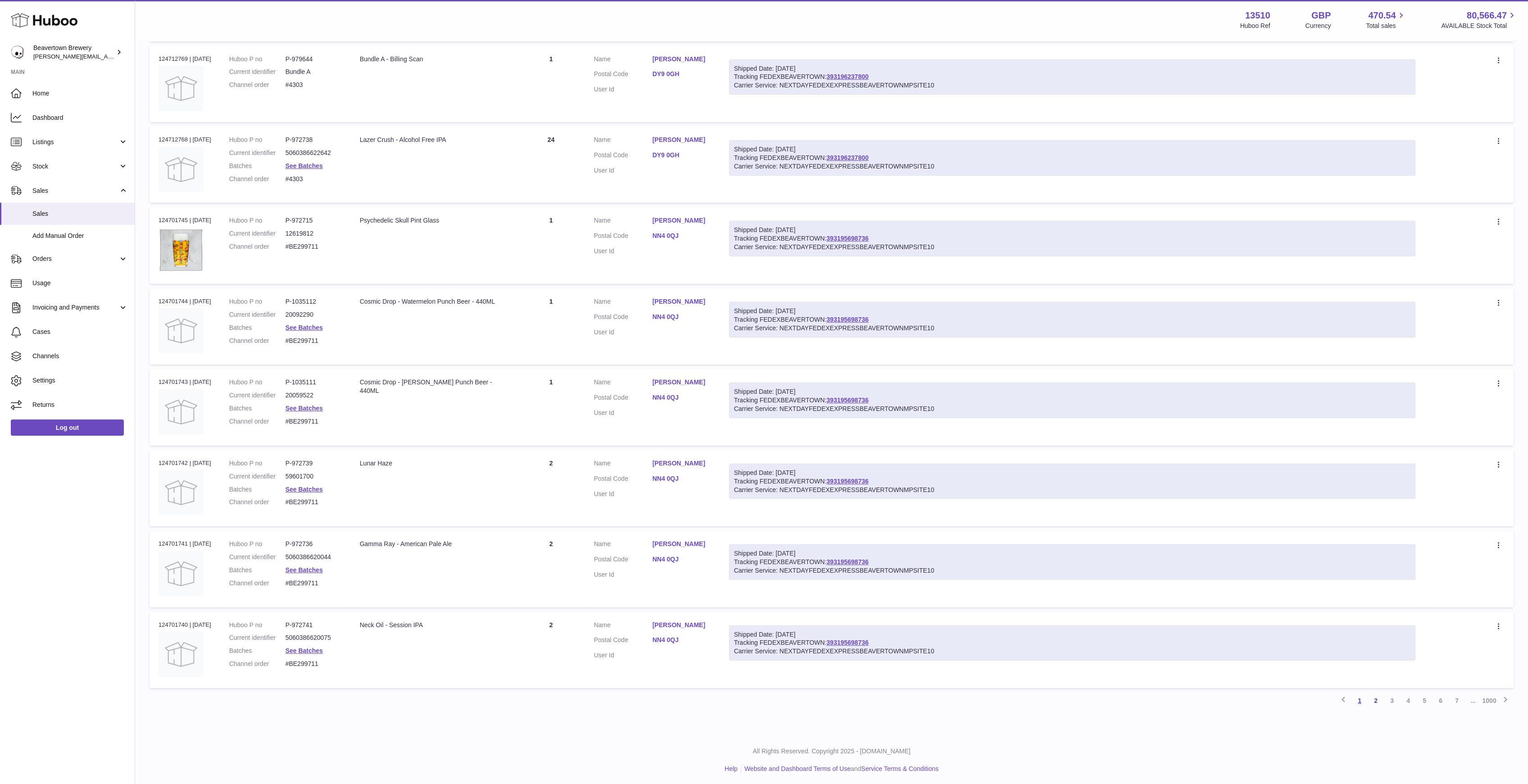
click at [1360, 694] on link "1" at bounding box center [1359, 699] width 16 height 16
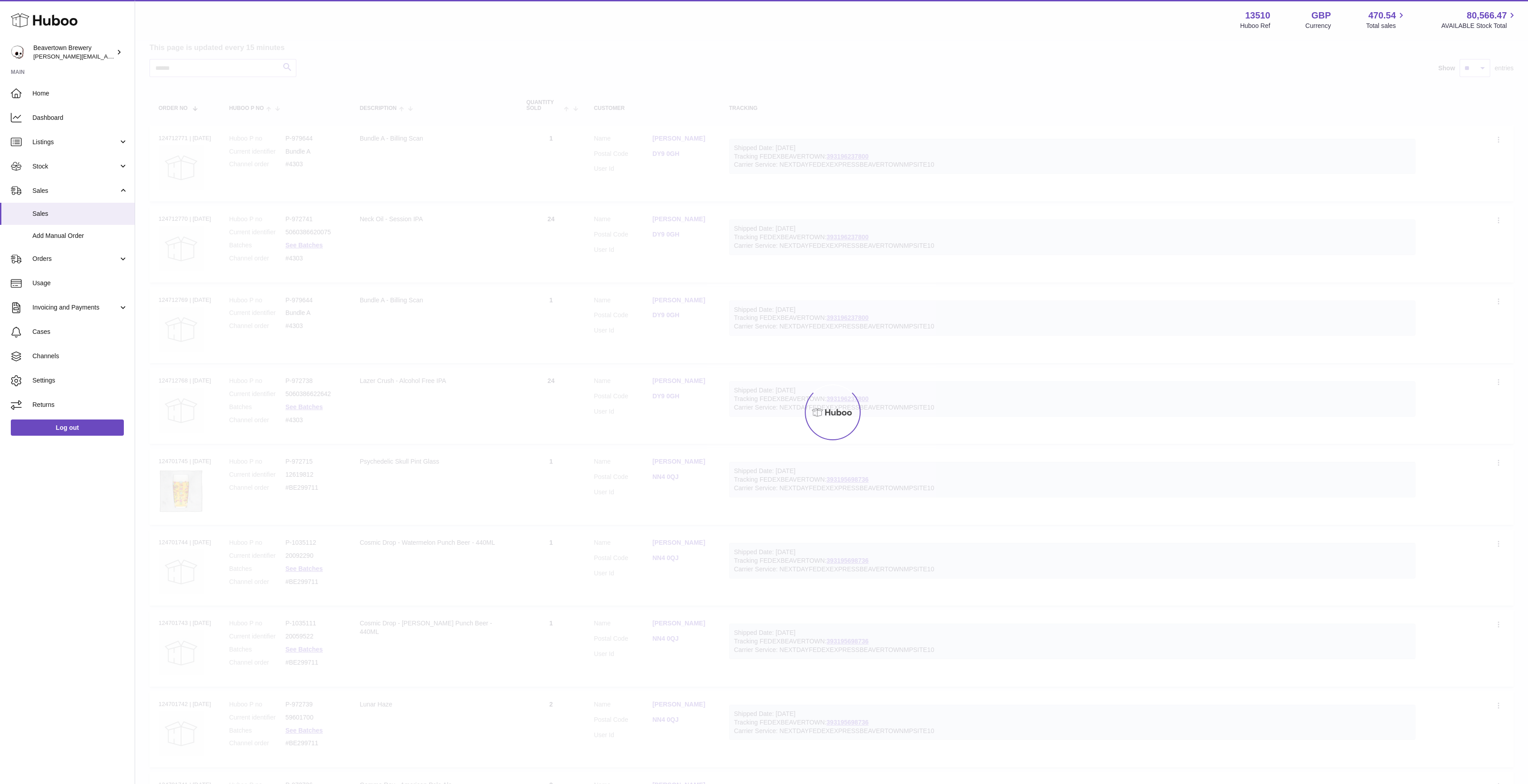
scroll to position [40, 0]
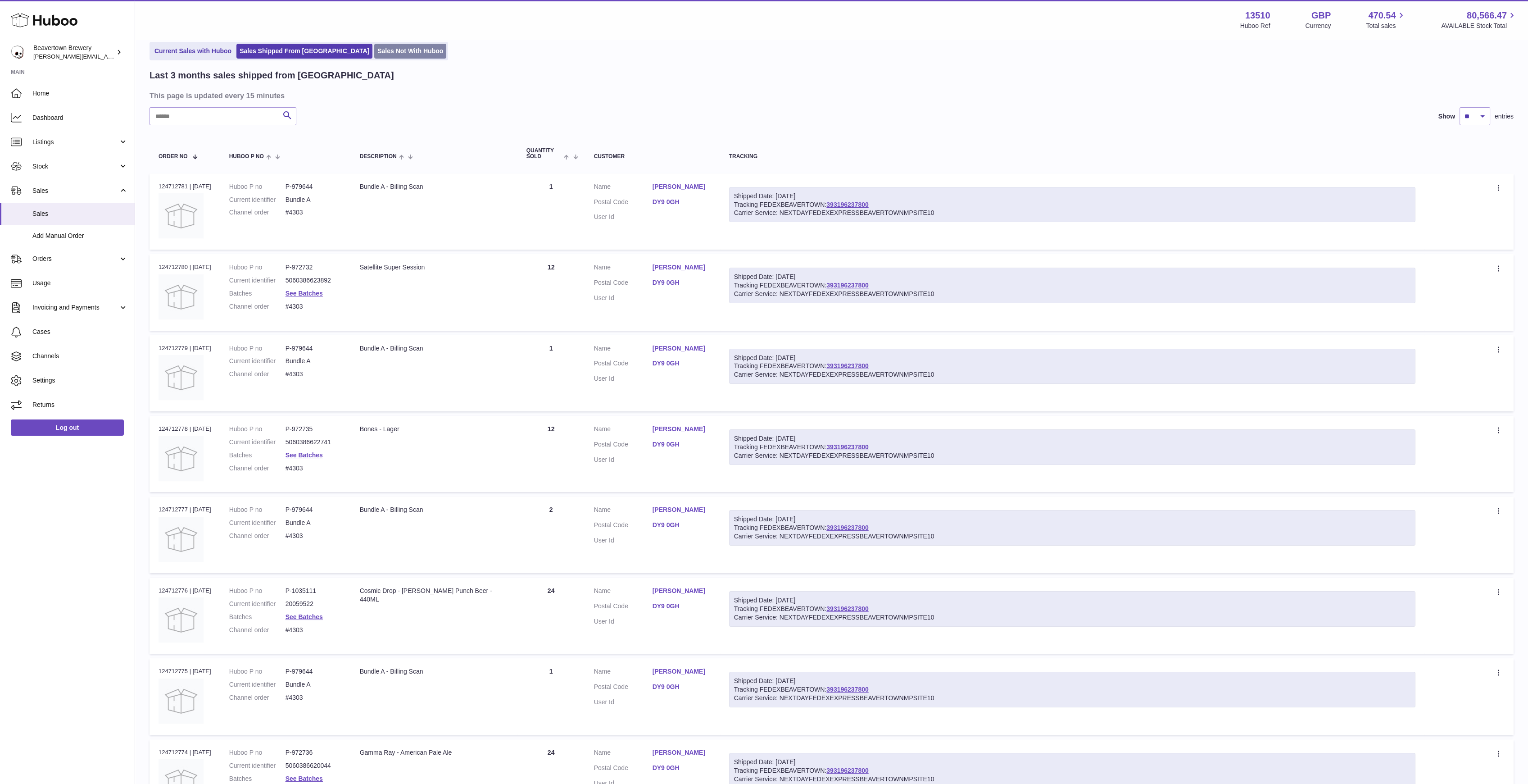
click at [374, 52] on link "Sales Not With Huboo" at bounding box center [409, 51] width 72 height 15
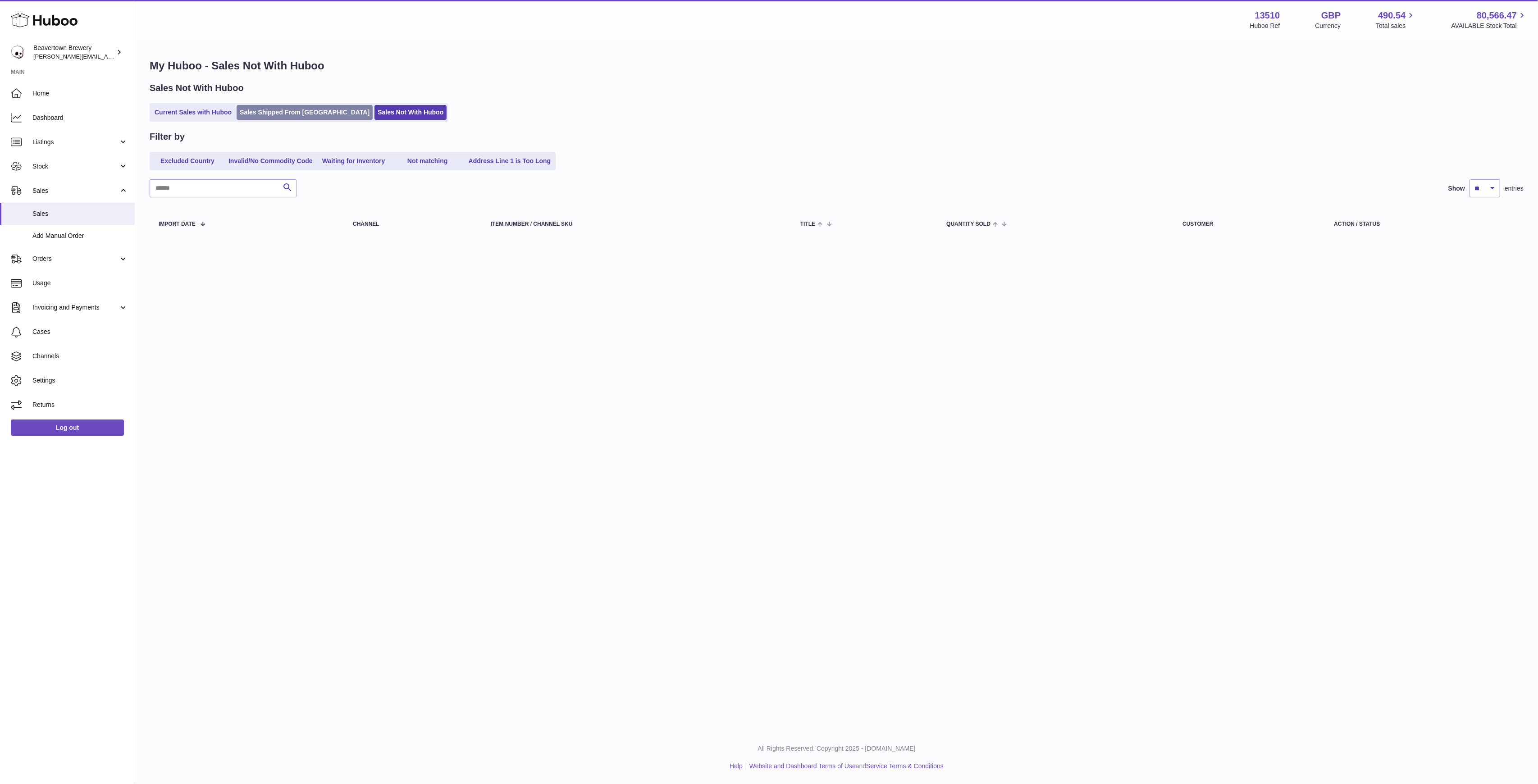
click at [308, 117] on link "Sales Shipped From [GEOGRAPHIC_DATA]" at bounding box center [304, 113] width 136 height 15
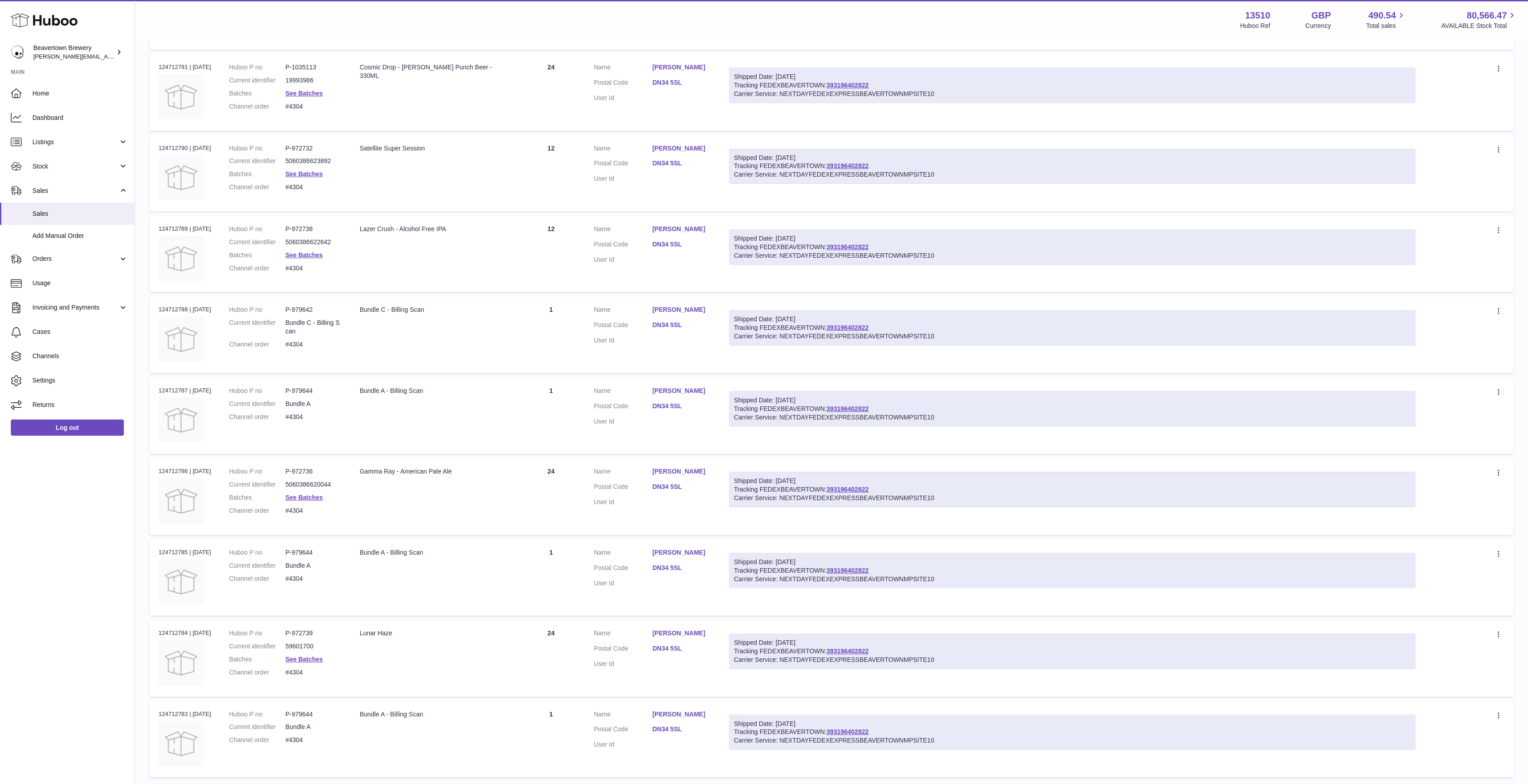
scroll to position [329, 0]
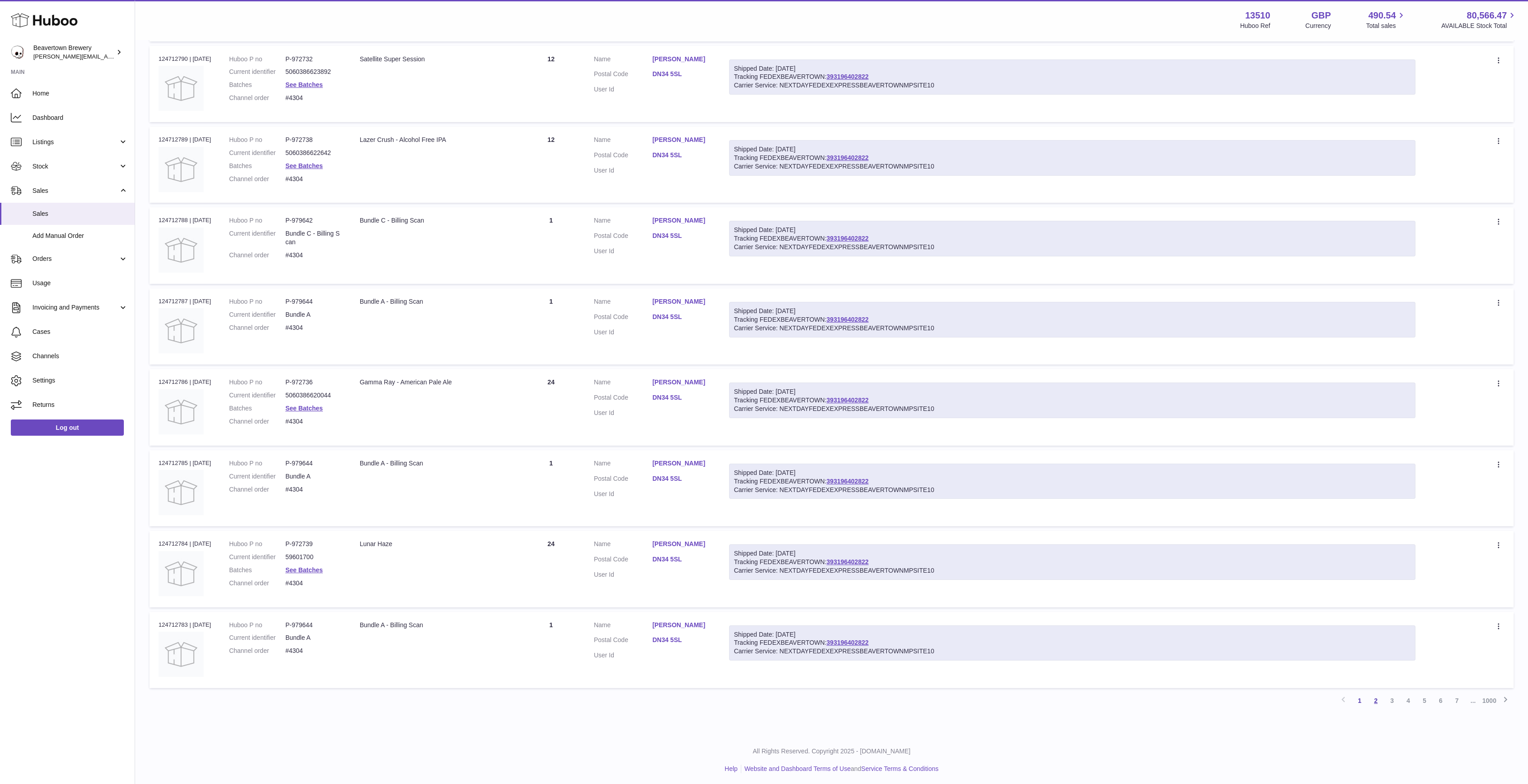
click at [1376, 692] on link "2" at bounding box center [1375, 699] width 16 height 16
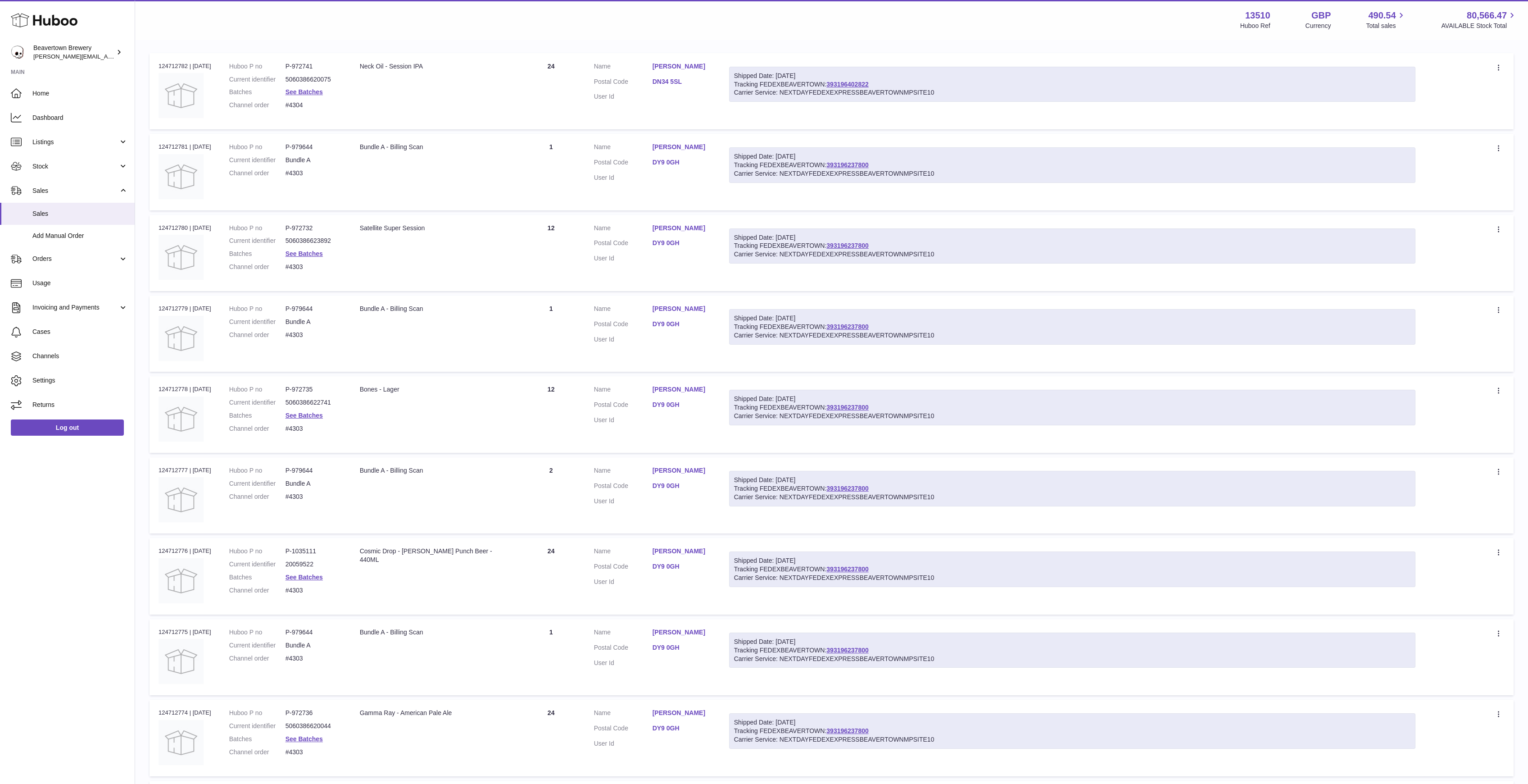
scroll to position [329, 0]
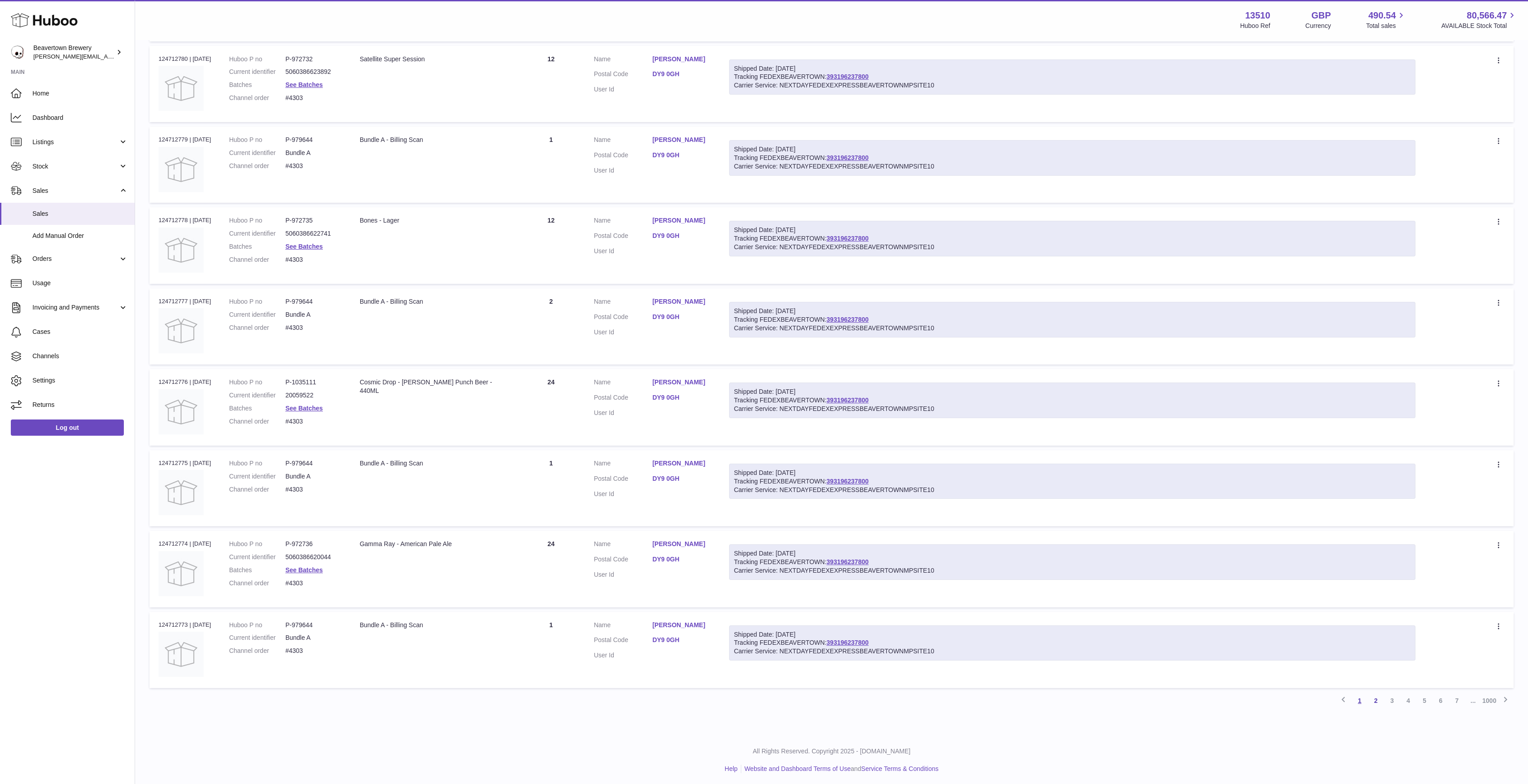
click at [1362, 694] on link "1" at bounding box center [1359, 699] width 16 height 16
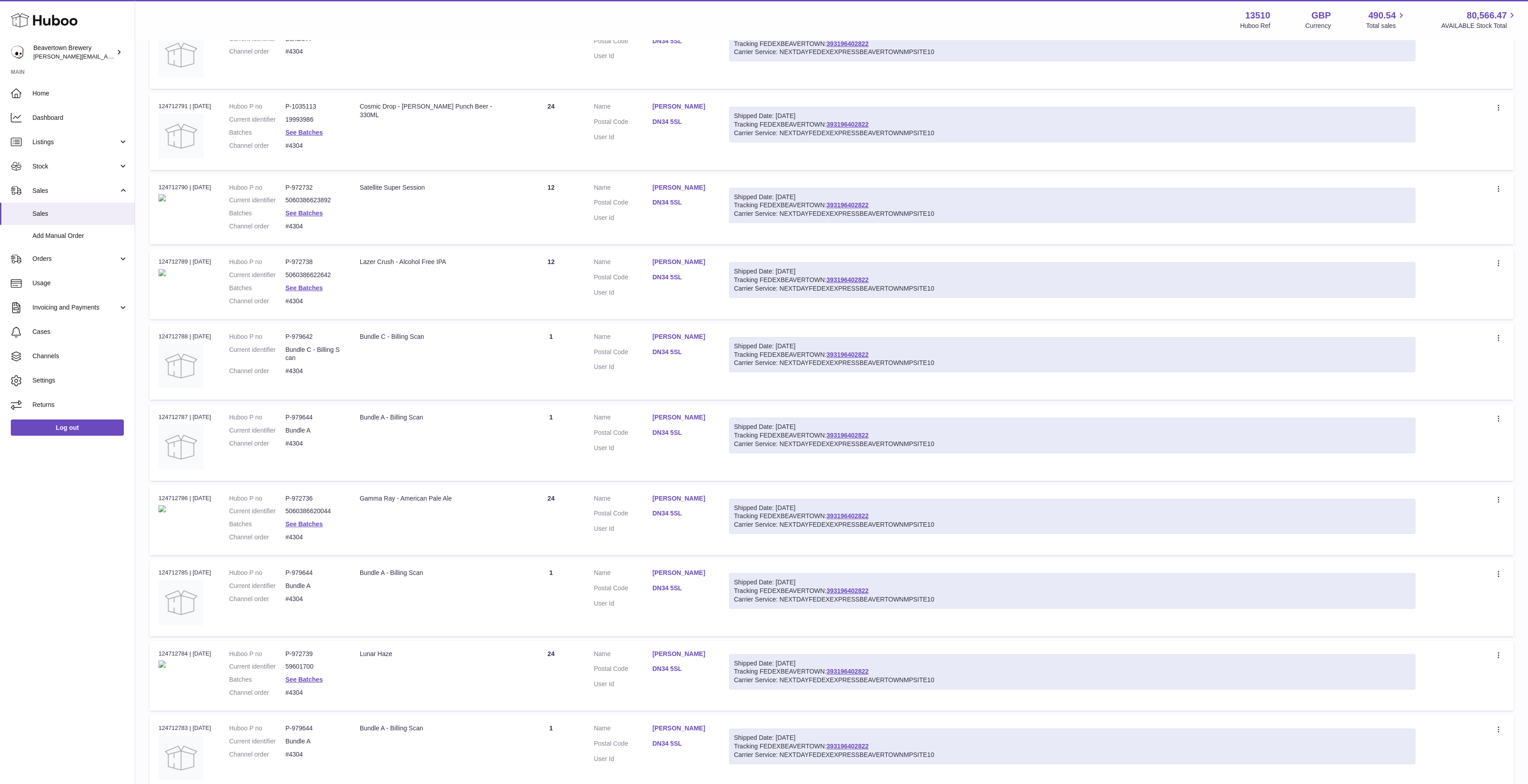
scroll to position [40, 0]
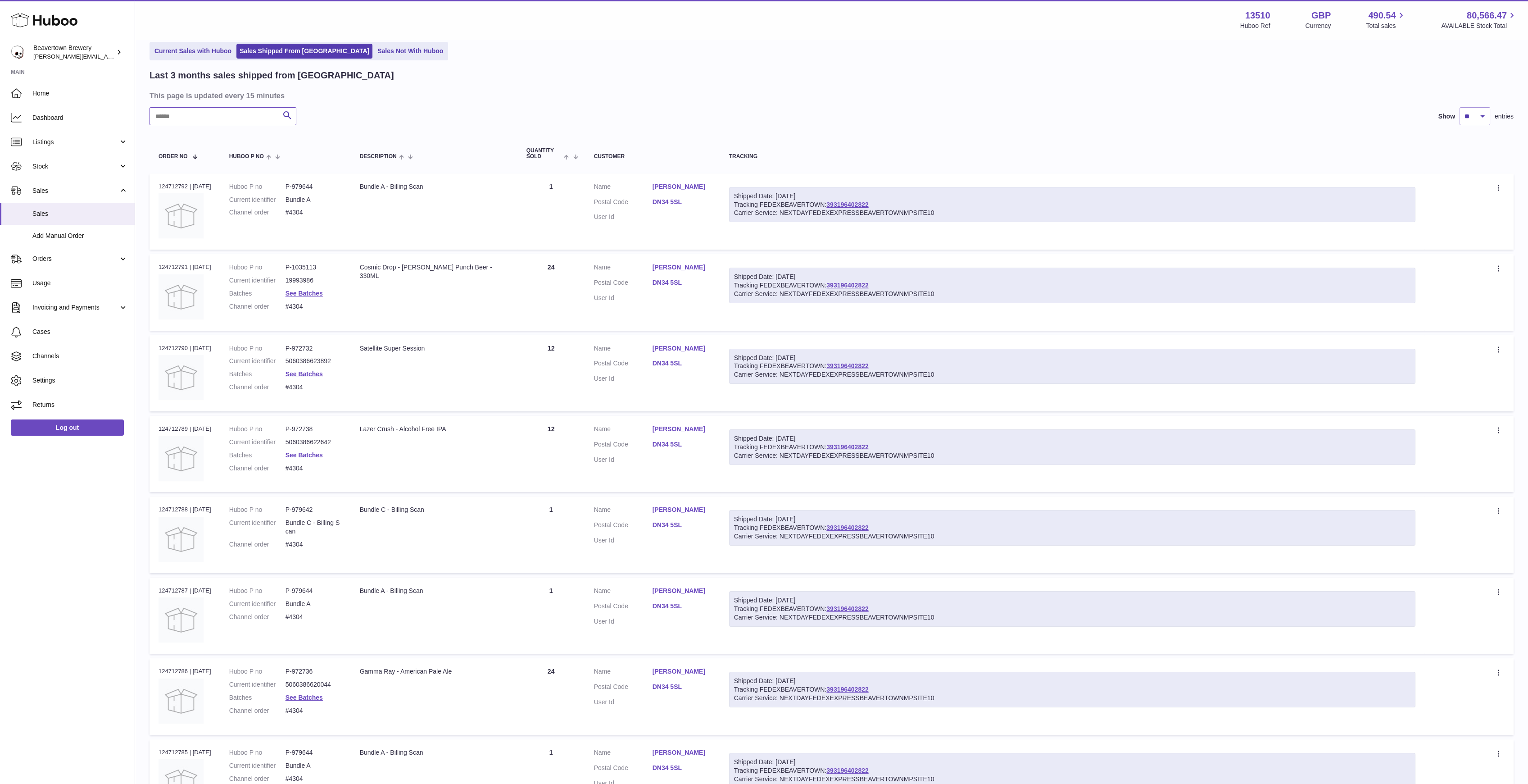
click at [199, 119] on input "text" at bounding box center [223, 115] width 147 height 18
paste input "*****"
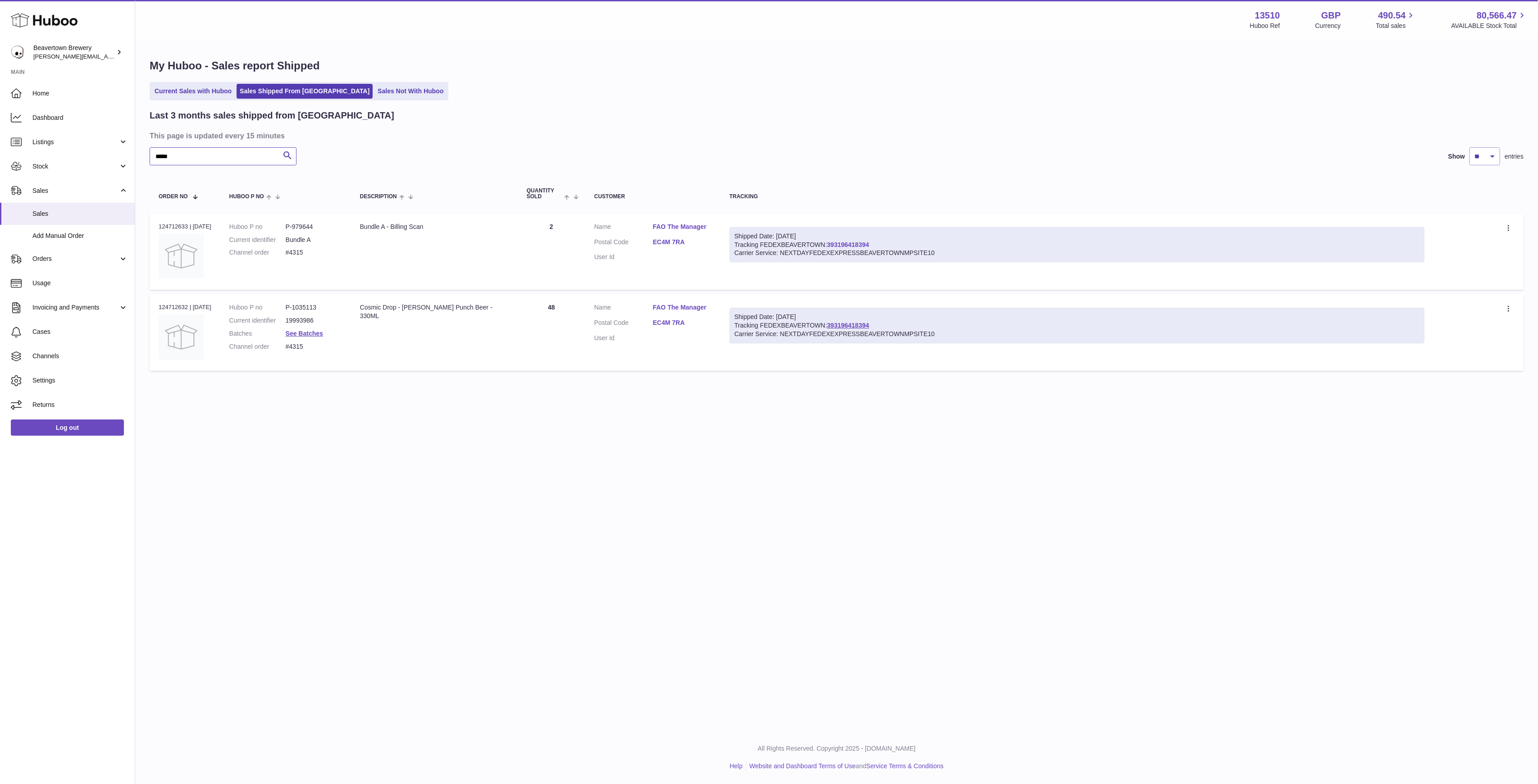
type input "*****"
click at [216, 100] on ul "Current Sales with Huboo Sales Shipped From Huboo Sales Not With Huboo" at bounding box center [299, 91] width 299 height 19
click at [216, 95] on link "Current Sales with Huboo" at bounding box center [194, 91] width 84 height 15
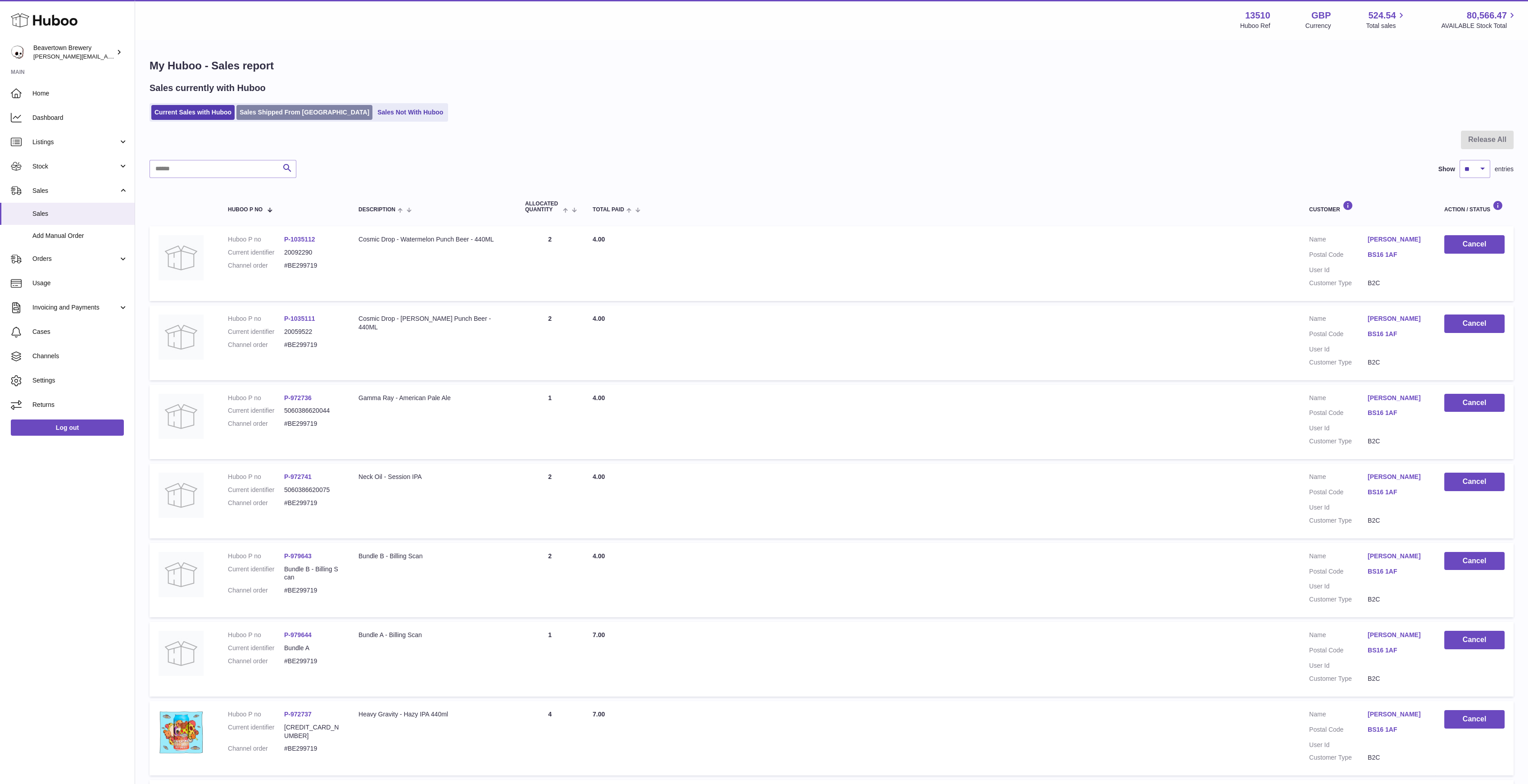
click at [259, 105] on link "Sales Shipped From [GEOGRAPHIC_DATA]" at bounding box center [304, 113] width 136 height 15
